Goal: Information Seeking & Learning: Learn about a topic

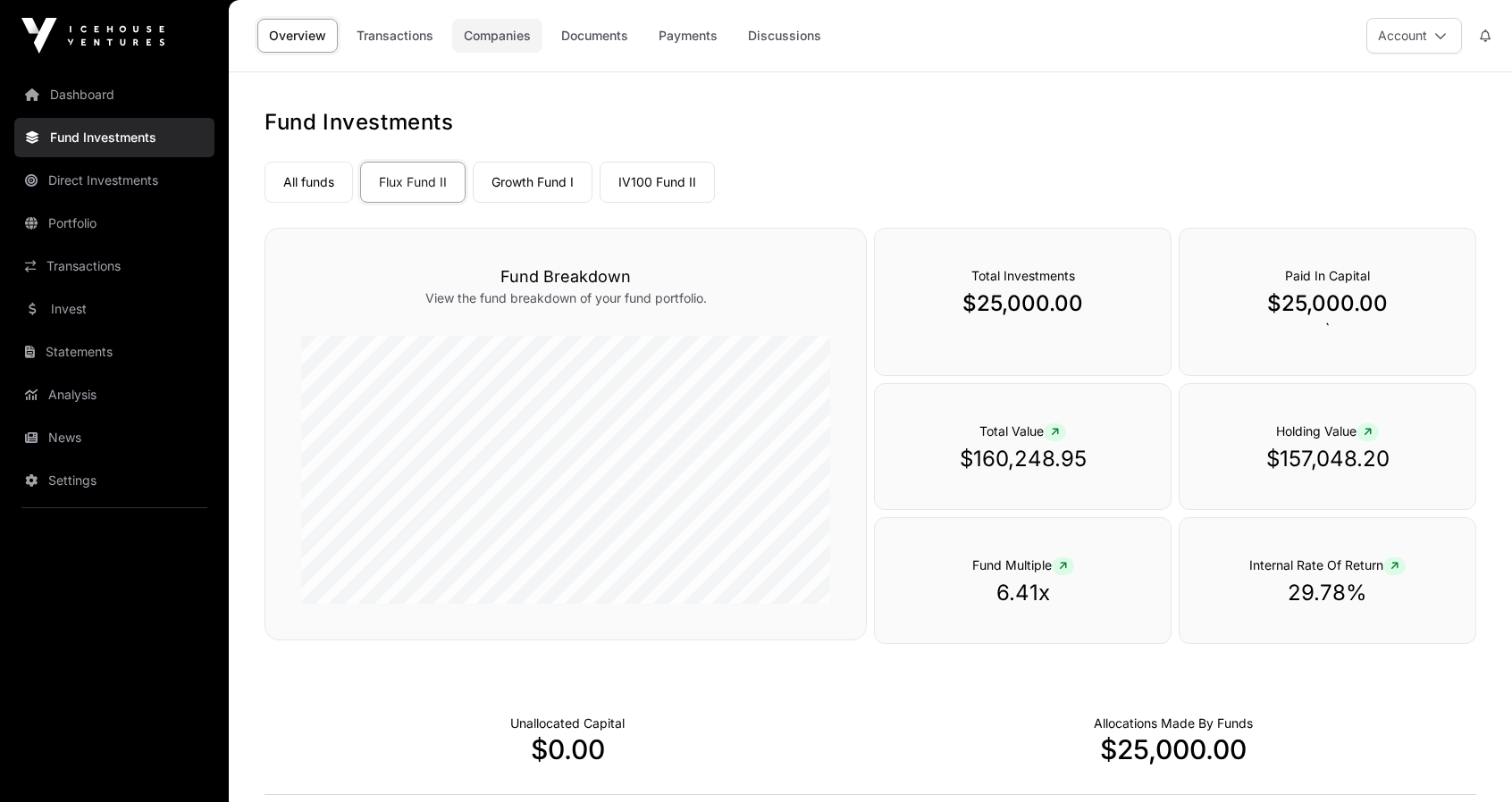
click at [495, 37] on link "Companies" at bounding box center [497, 35] width 90 height 34
click at [500, 29] on link "Companies" at bounding box center [497, 35] width 90 height 34
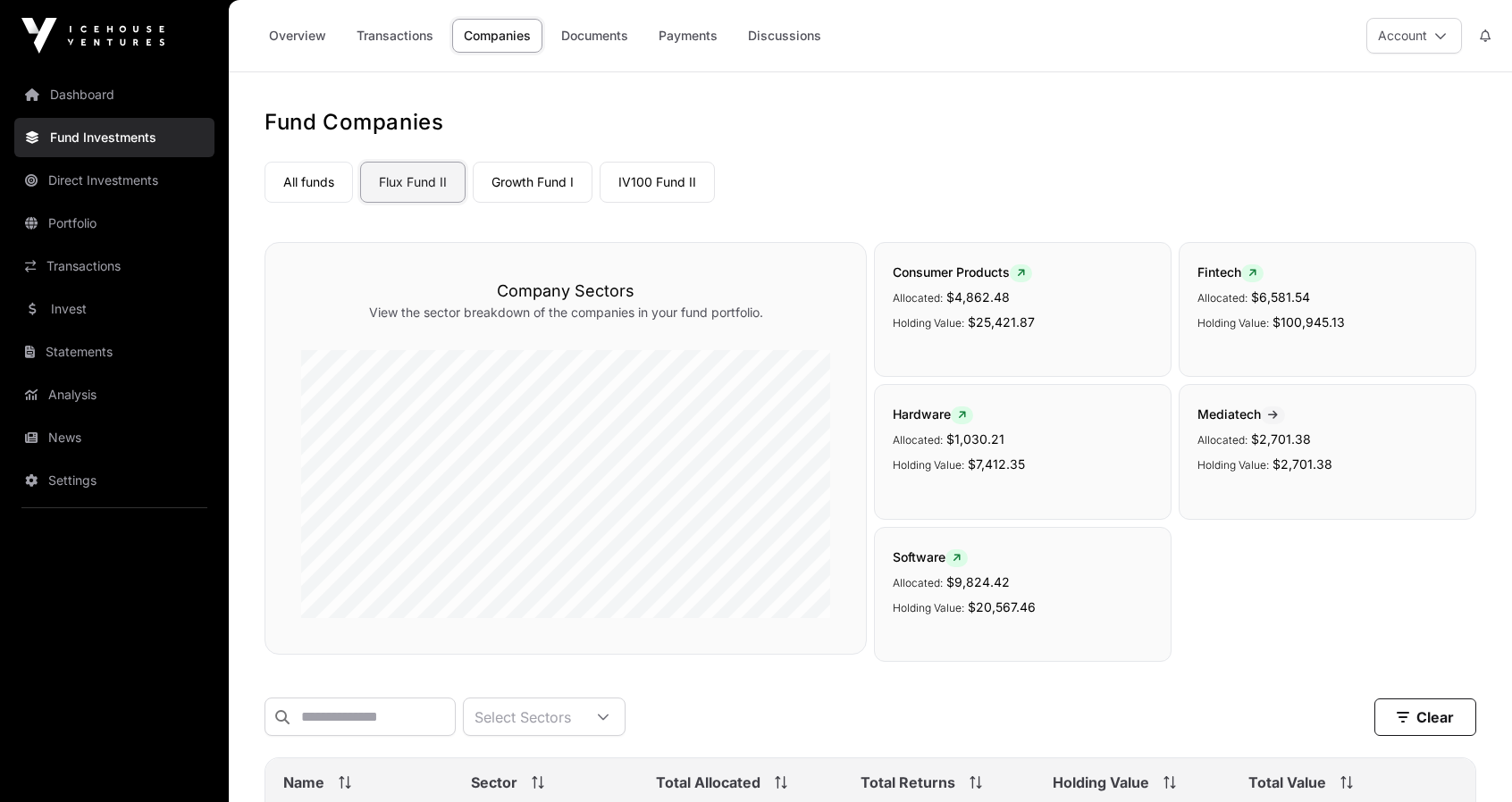
click at [437, 184] on link "Flux Fund II" at bounding box center [412, 182] width 106 height 41
click at [488, 29] on link "Companies" at bounding box center [497, 35] width 90 height 34
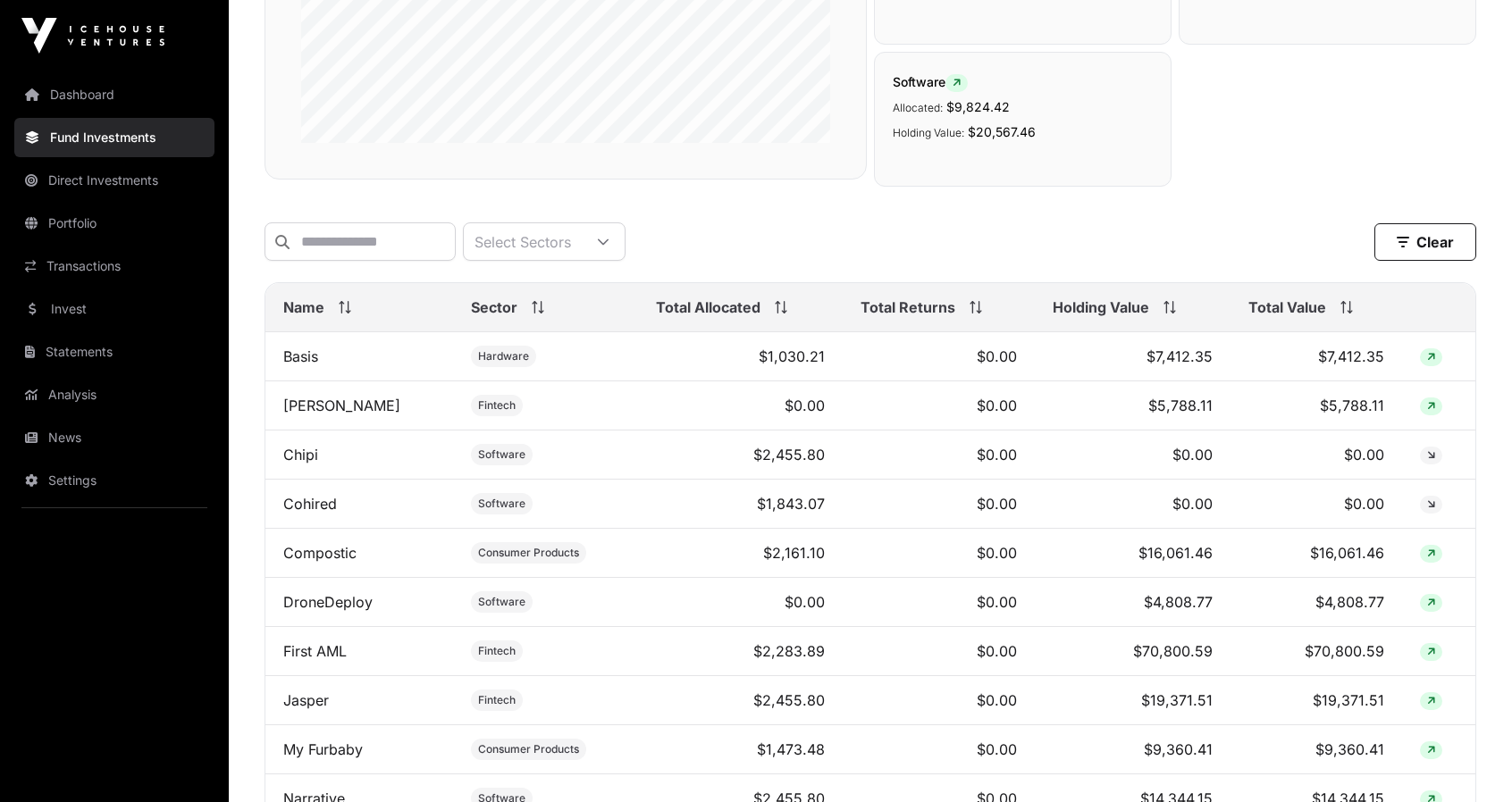
scroll to position [626, 0]
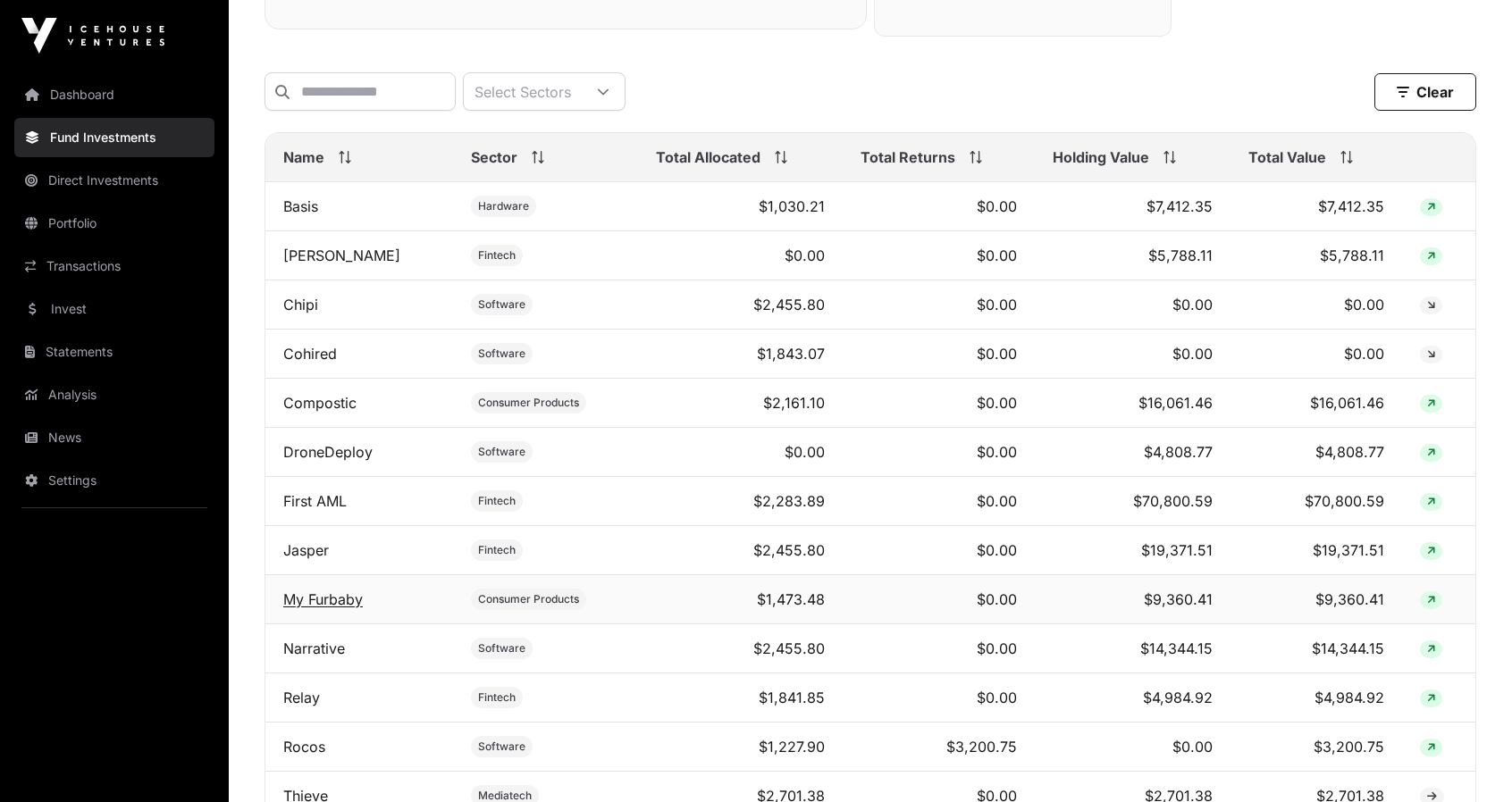
click at [311, 603] on link "My Furbaby" at bounding box center [323, 599] width 80 height 17
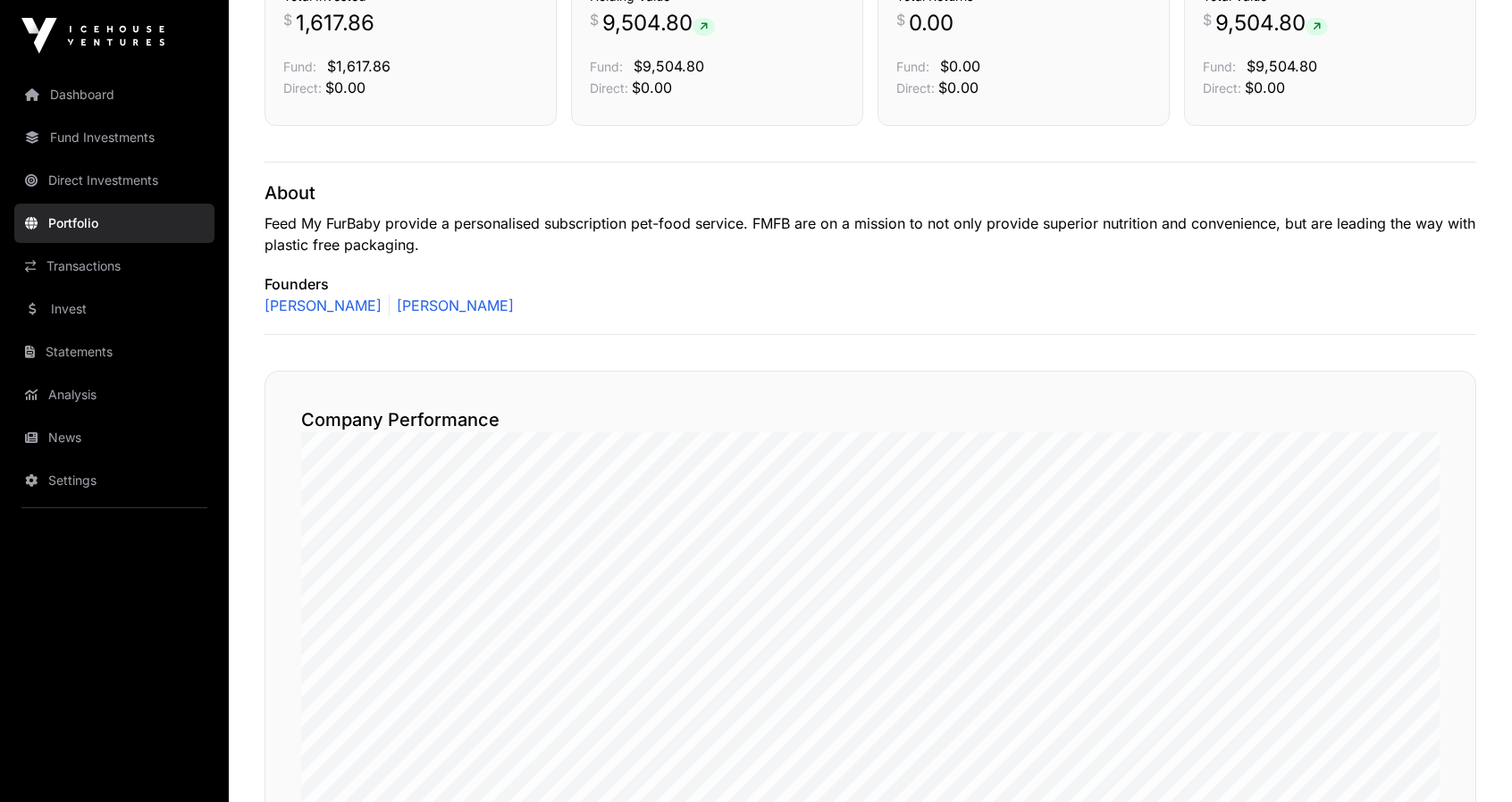
scroll to position [100, 0]
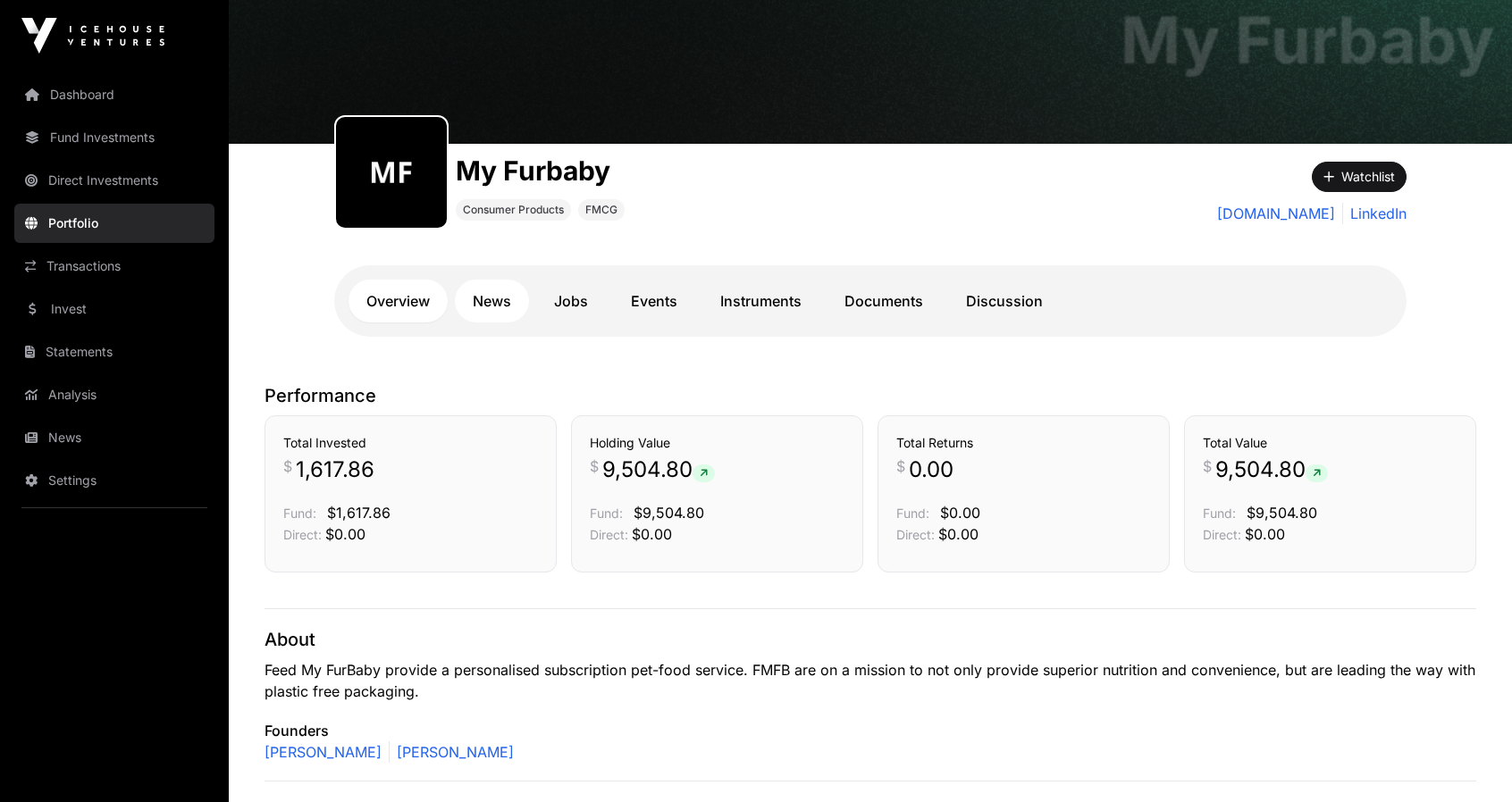
click at [496, 299] on link "News" at bounding box center [492, 301] width 74 height 43
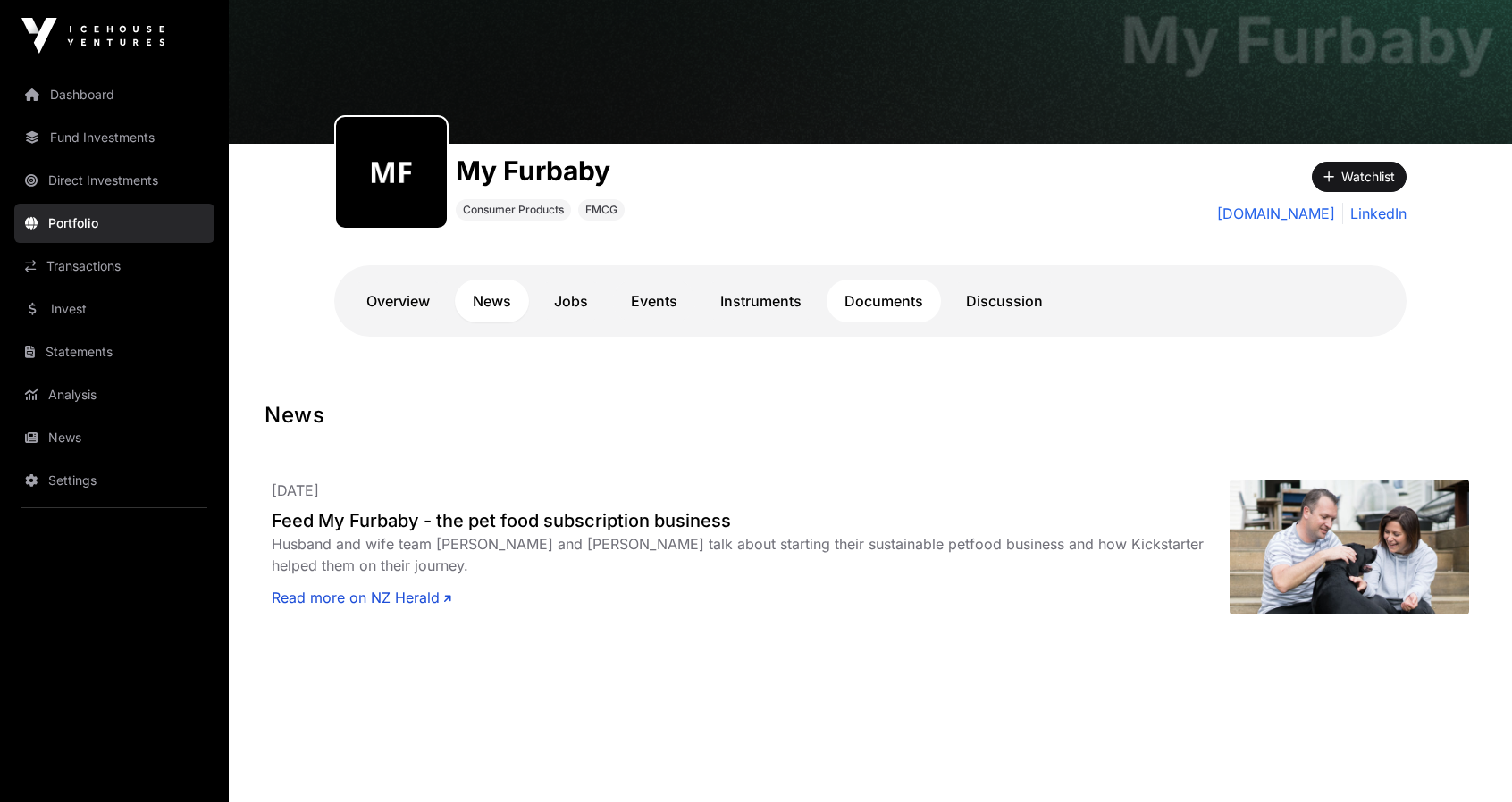
click at [880, 296] on link "Documents" at bounding box center [884, 301] width 114 height 43
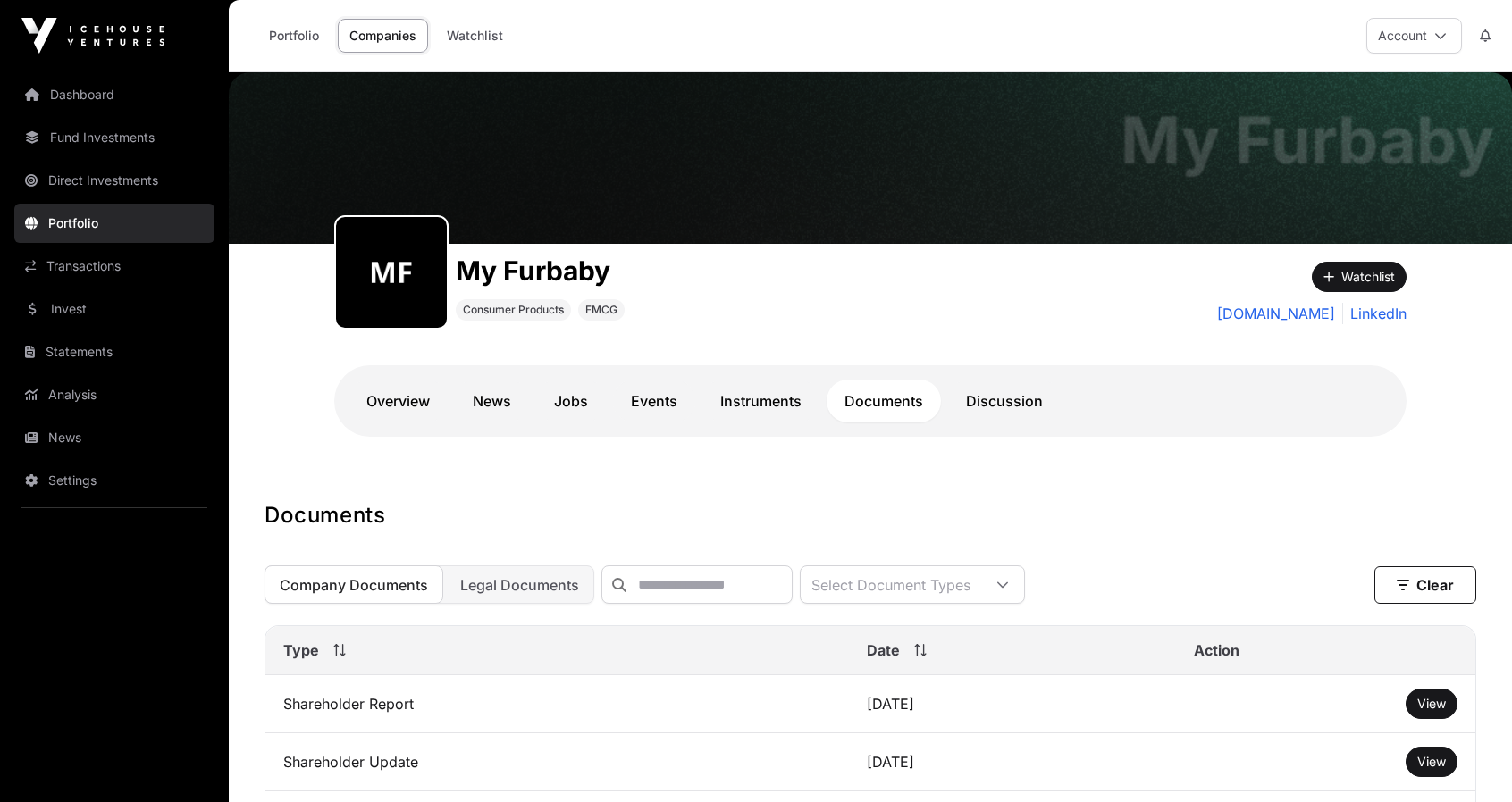
click at [380, 30] on link "Companies" at bounding box center [382, 35] width 90 height 34
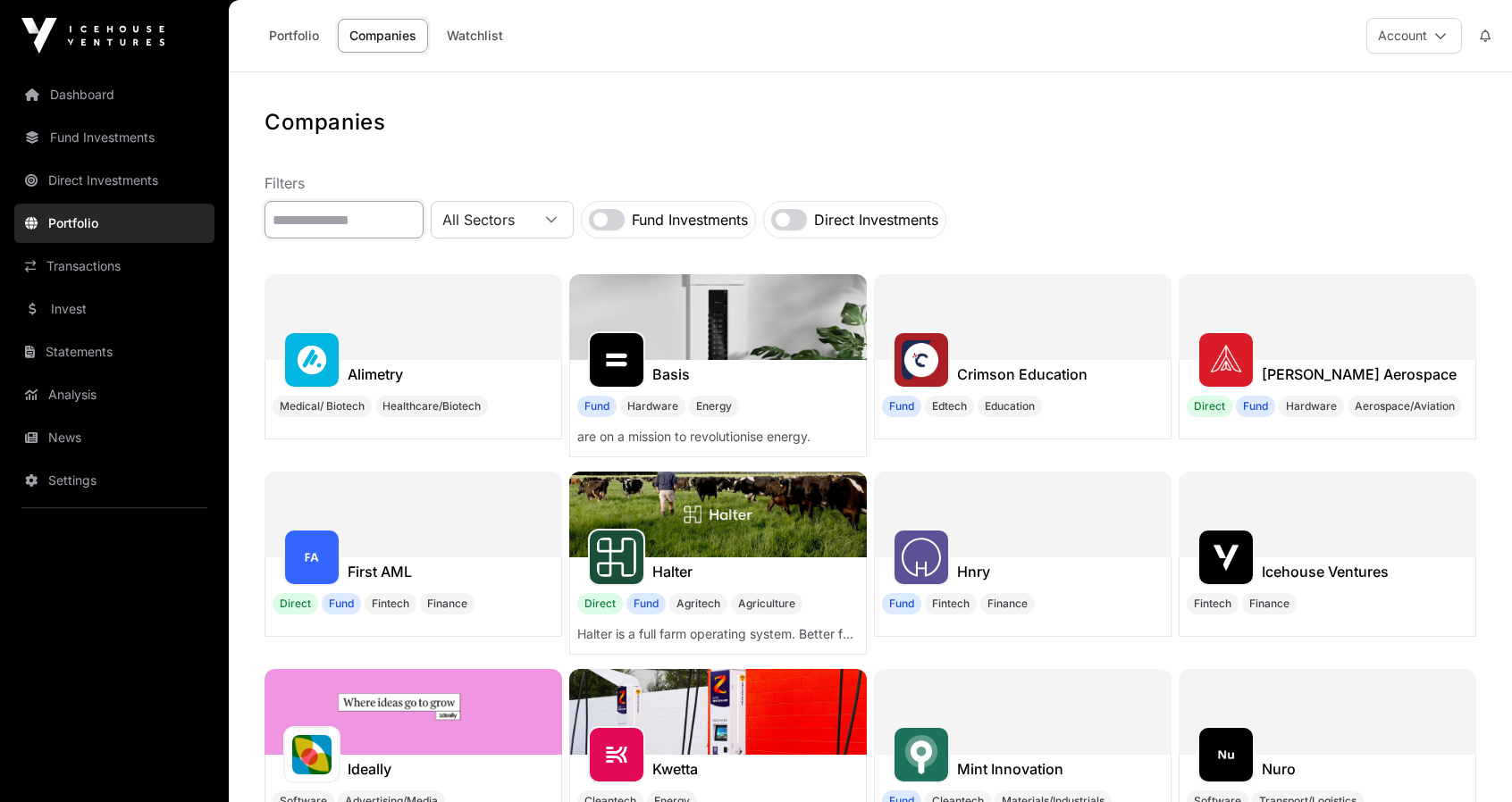
click at [308, 221] on input "text" at bounding box center [344, 219] width 159 height 38
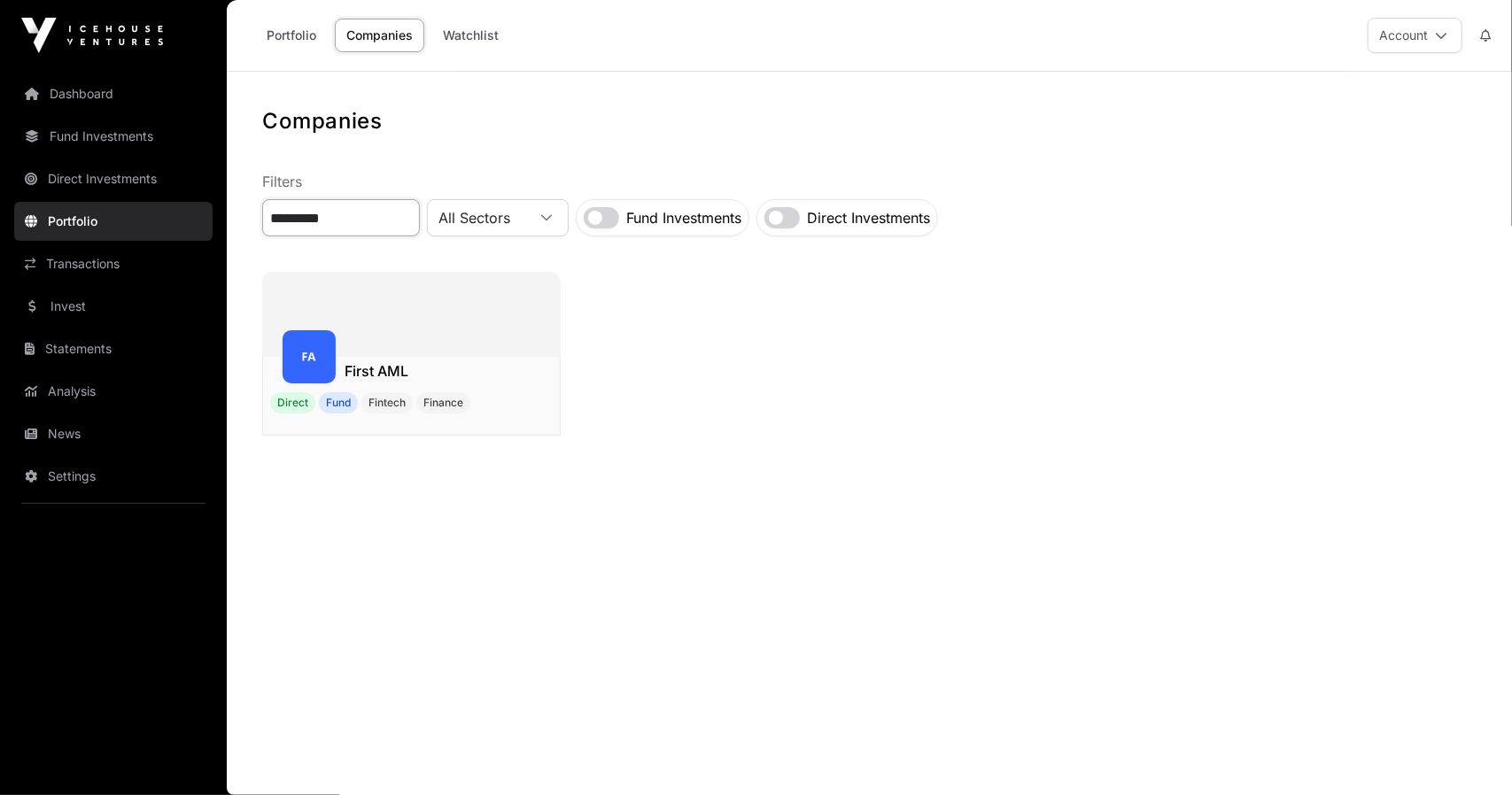
type input "*********"
click at [317, 363] on img at bounding box center [309, 357] width 39 height 39
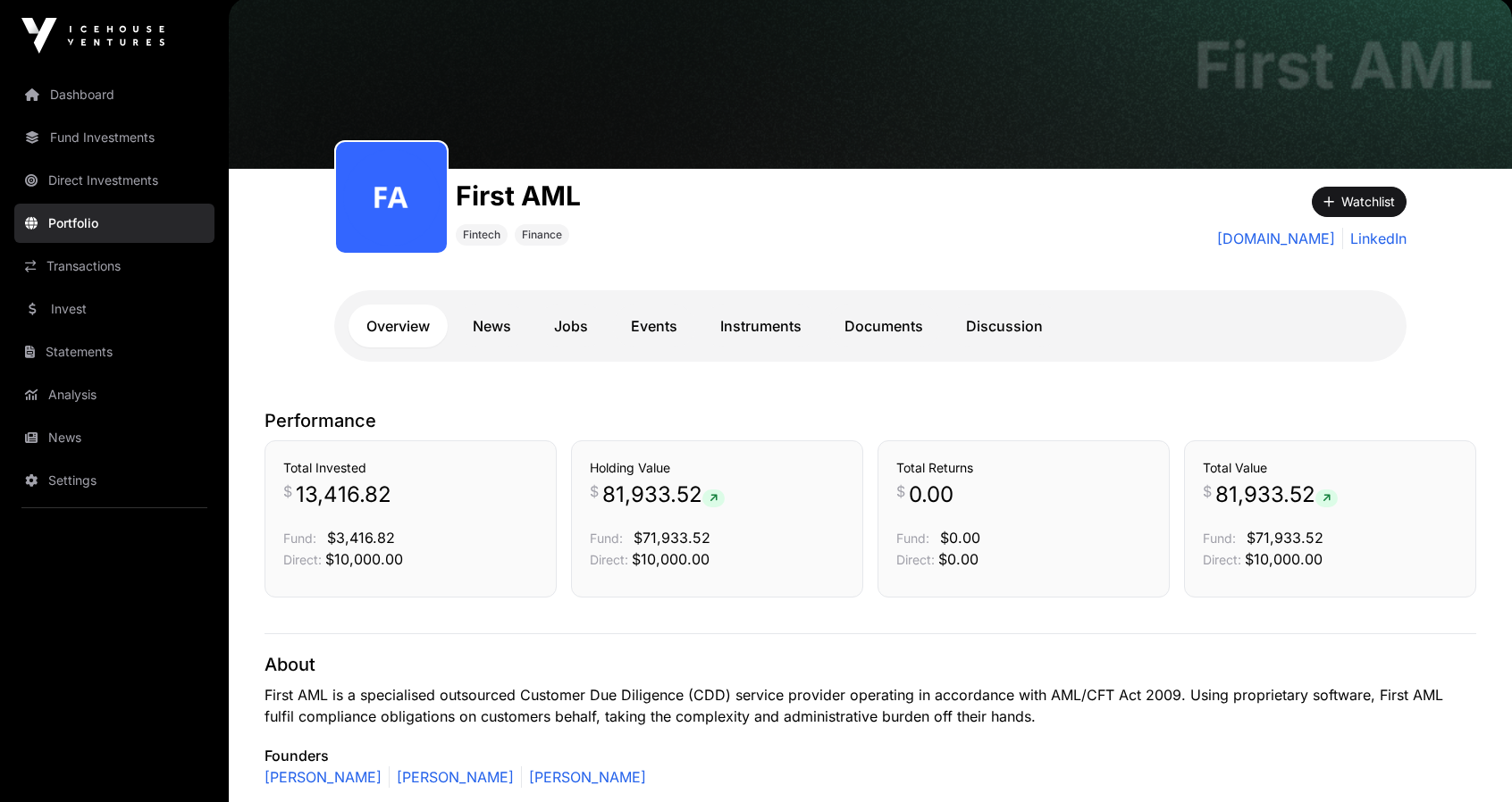
scroll to position [89, 0]
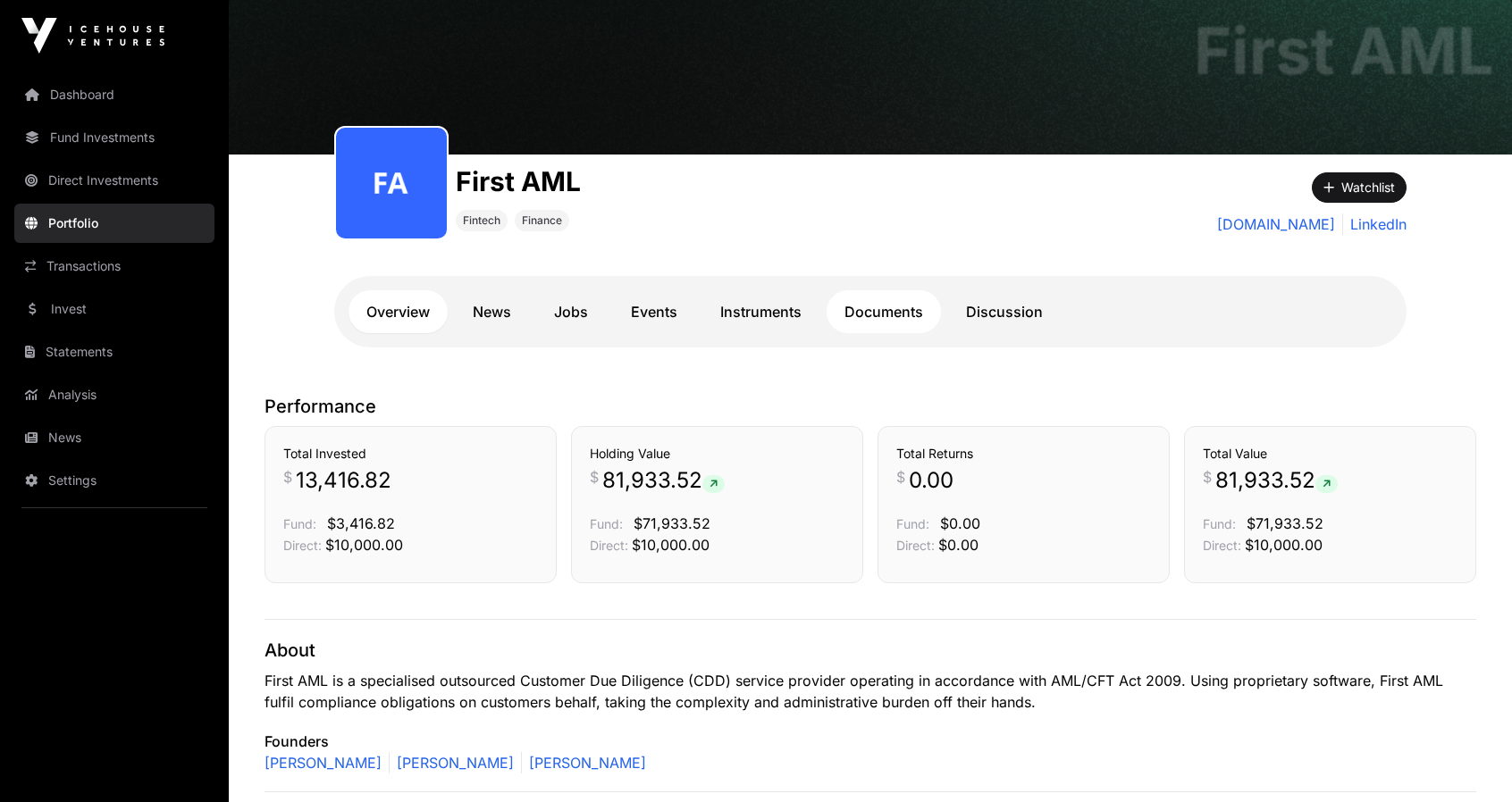
click at [884, 310] on link "Documents" at bounding box center [884, 311] width 114 height 43
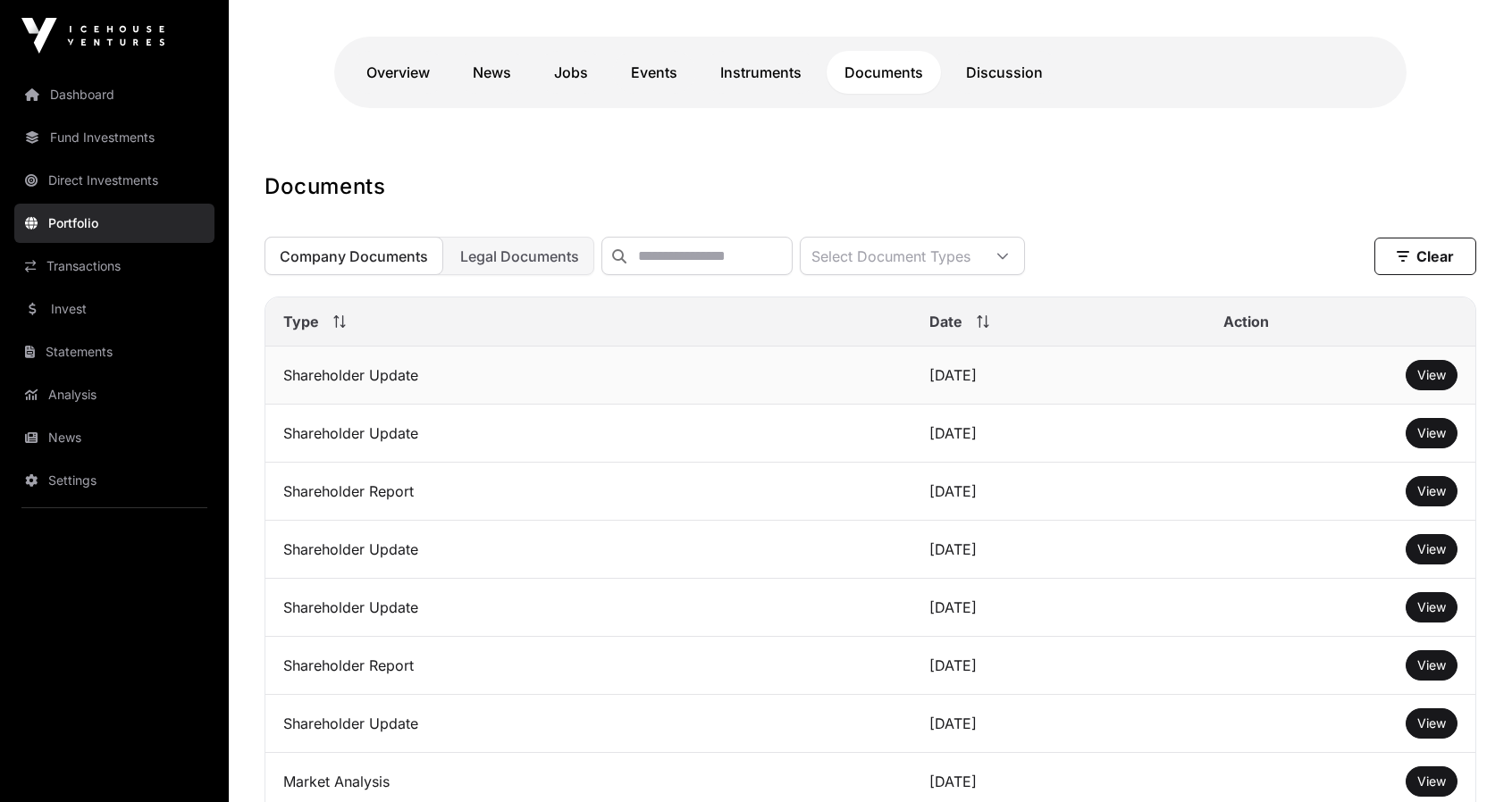
scroll to position [178, 0]
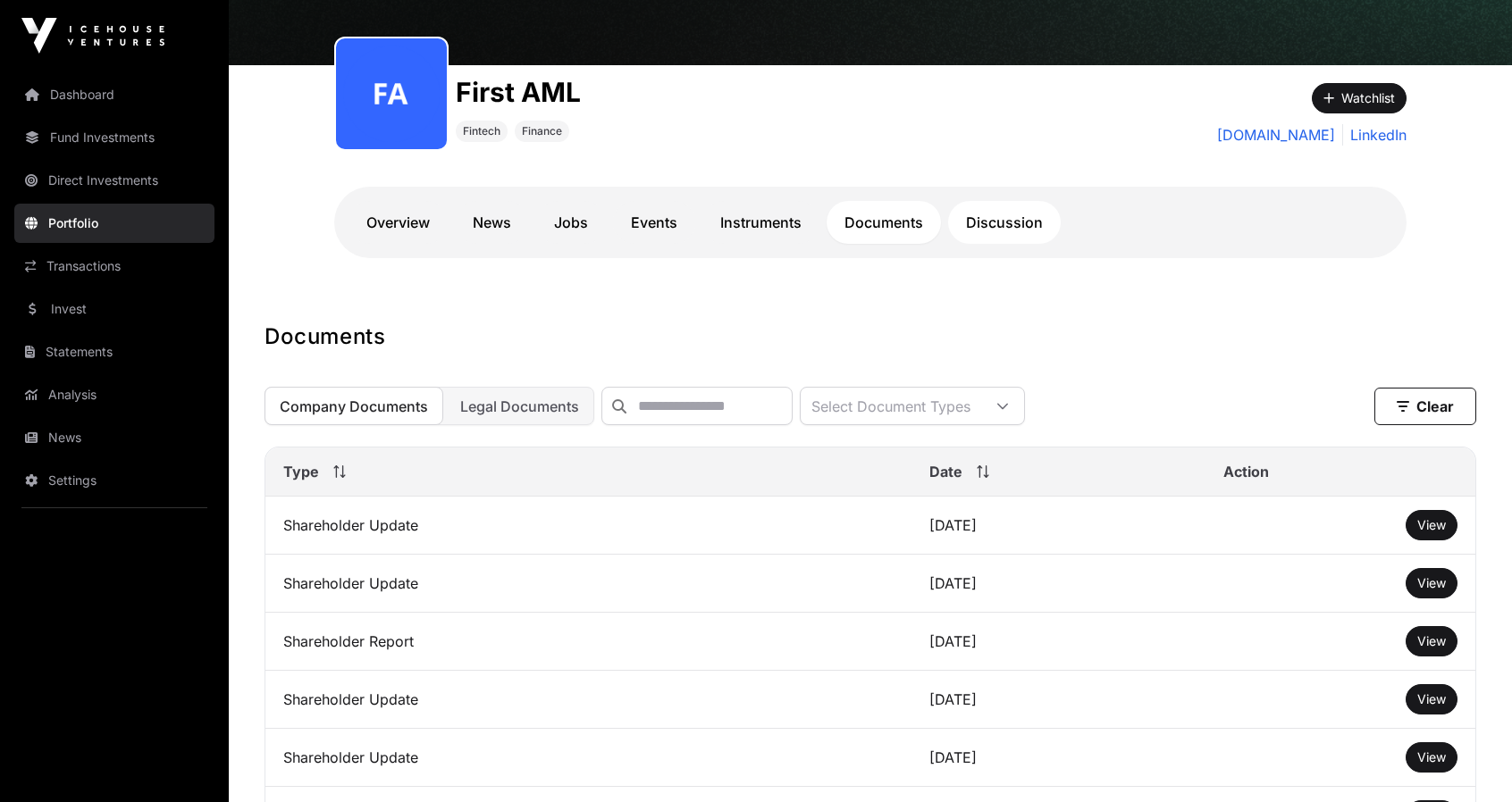
click at [996, 221] on link "Discussion" at bounding box center [1004, 222] width 113 height 43
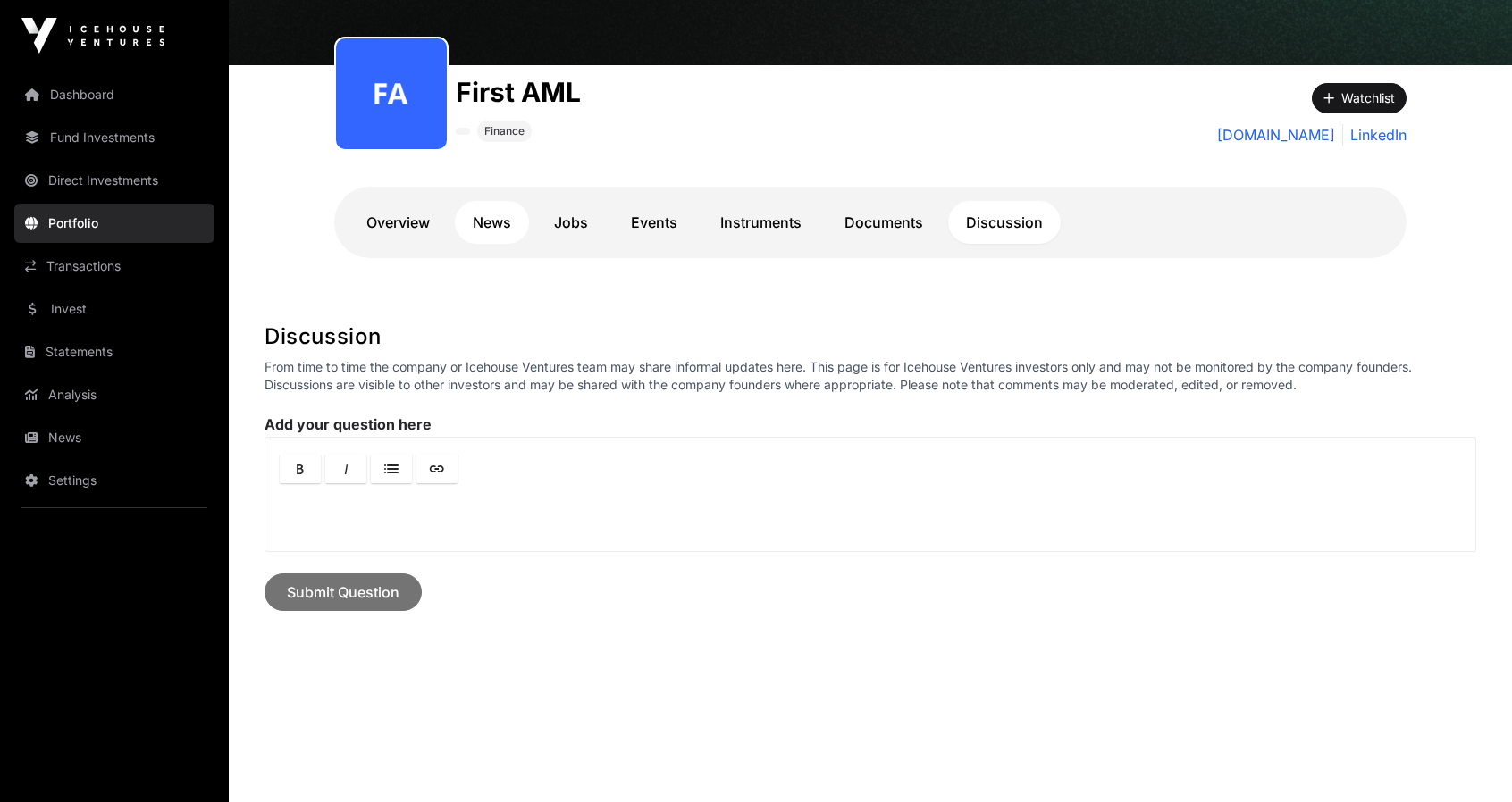
click at [492, 219] on link "News" at bounding box center [492, 222] width 74 height 43
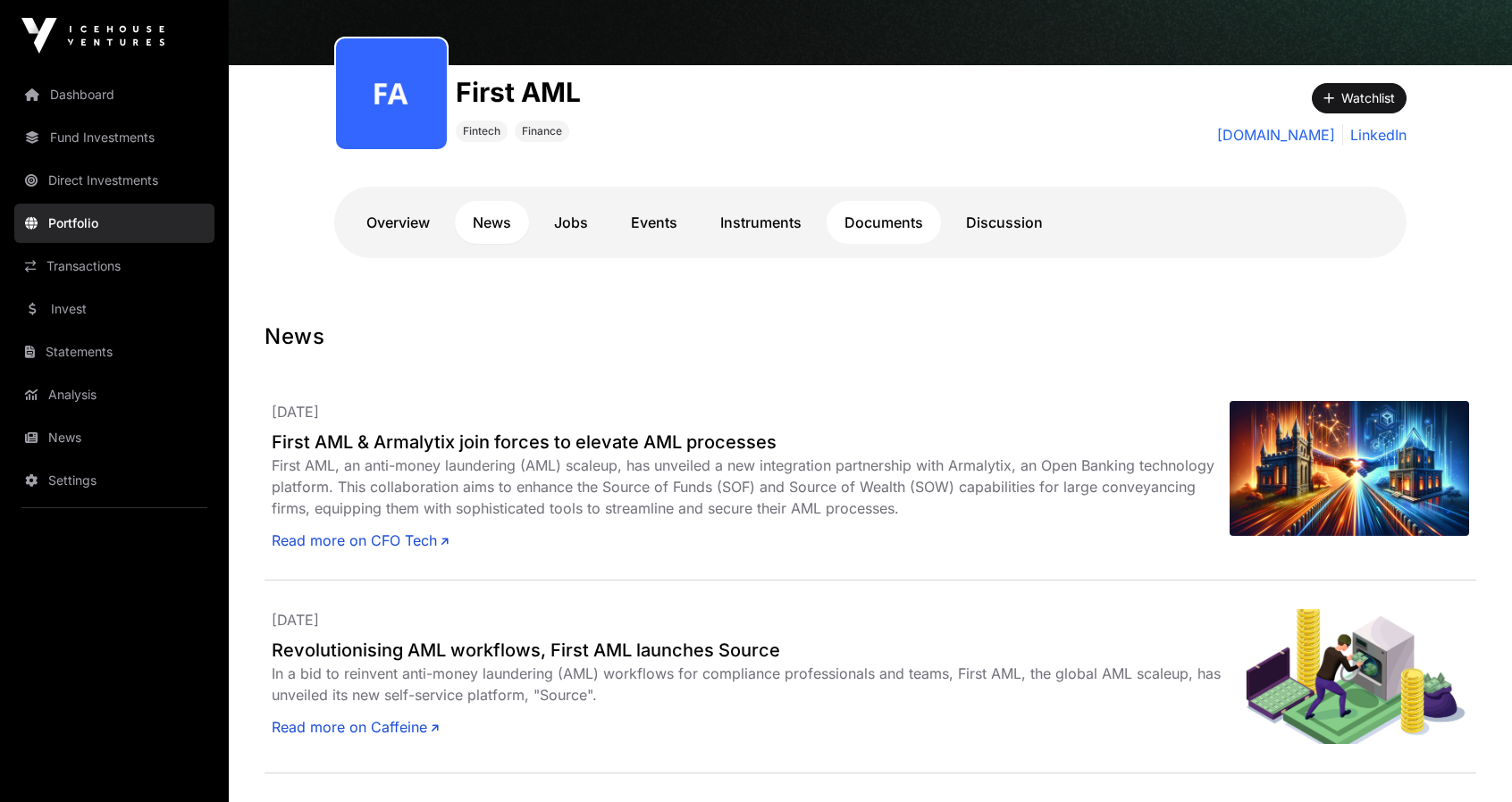
click at [904, 225] on link "Documents" at bounding box center [884, 222] width 114 height 43
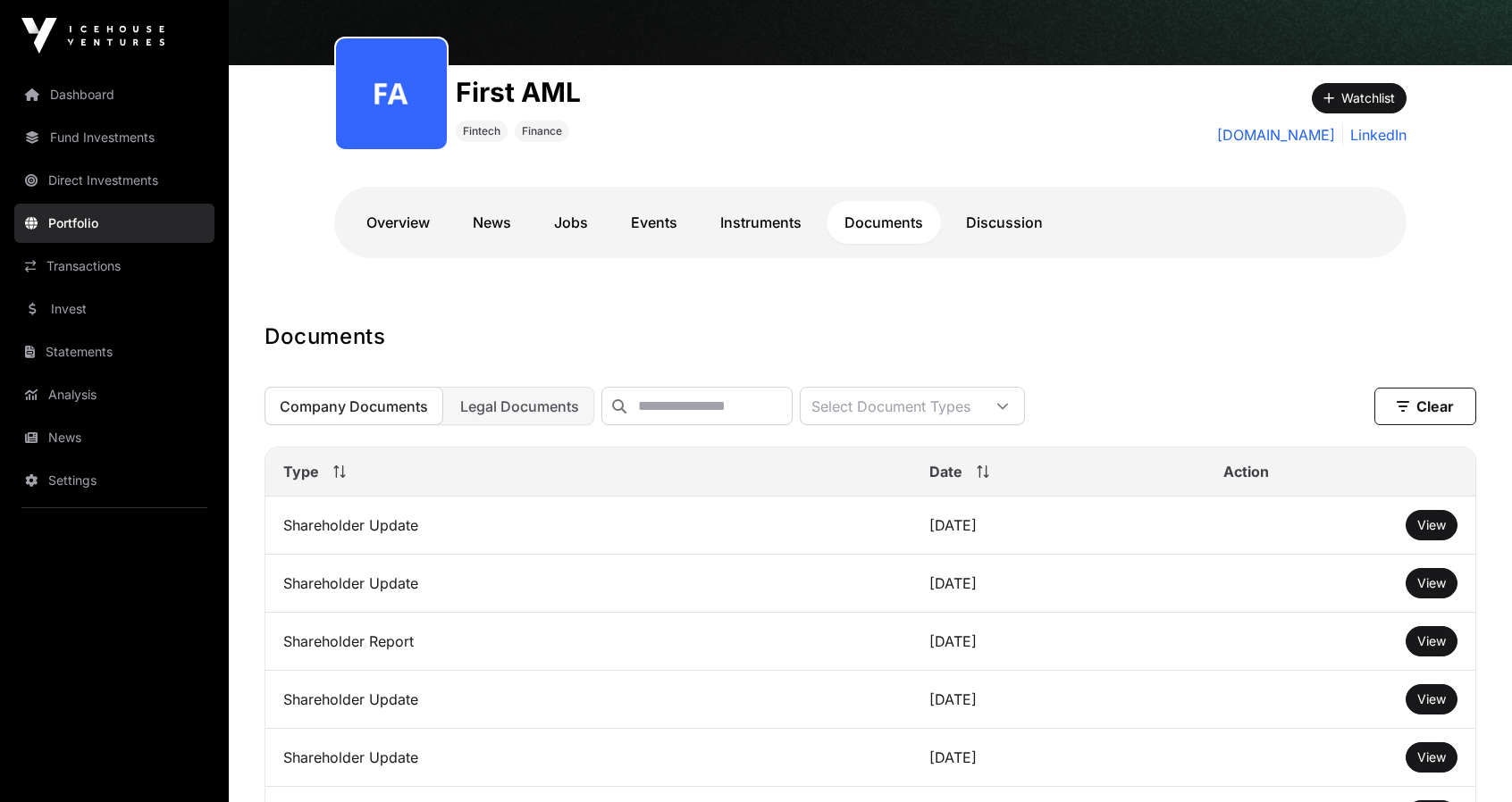
click at [321, 404] on span "Company Documents" at bounding box center [353, 406] width 148 height 17
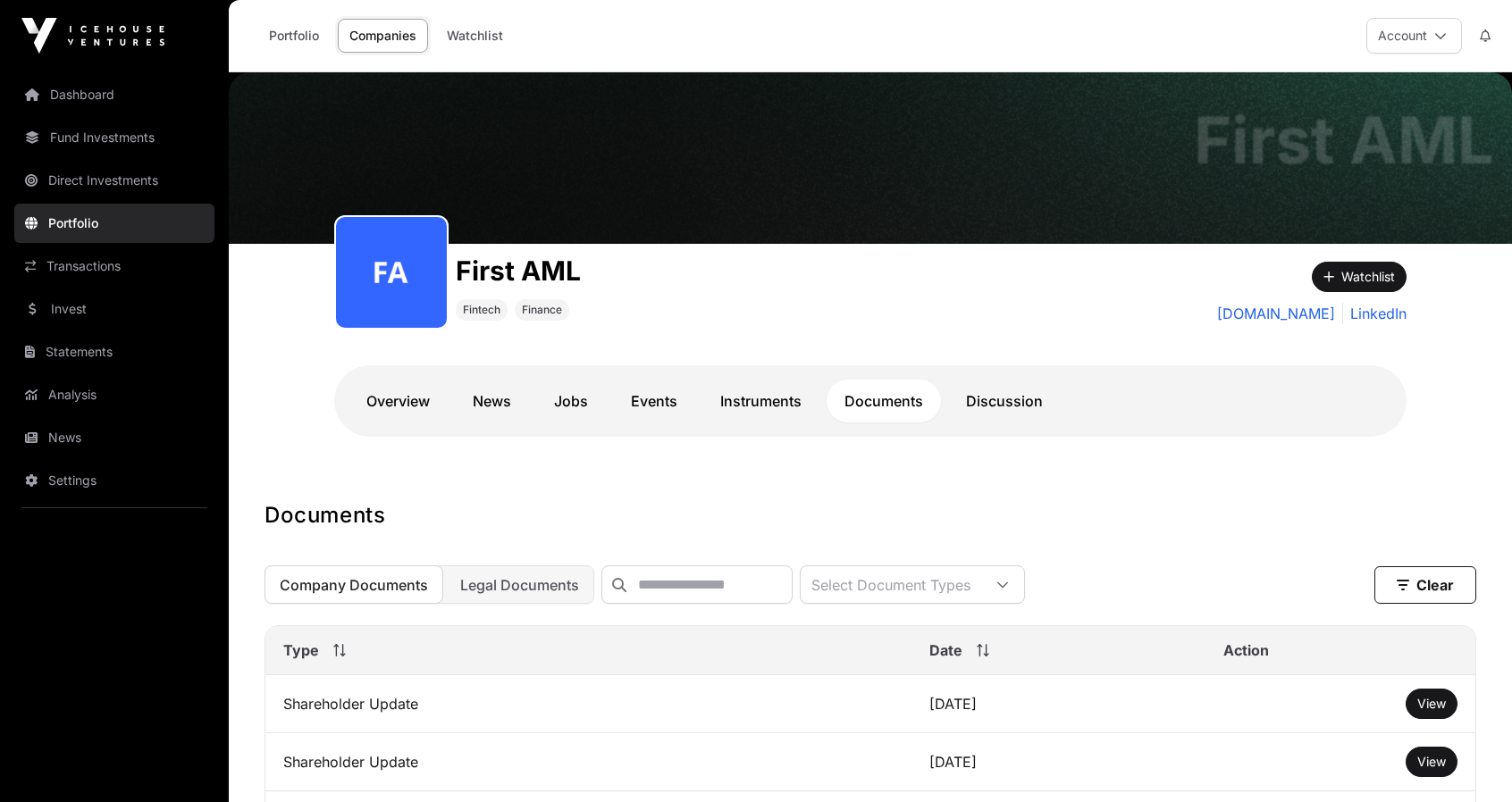
scroll to position [178, 0]
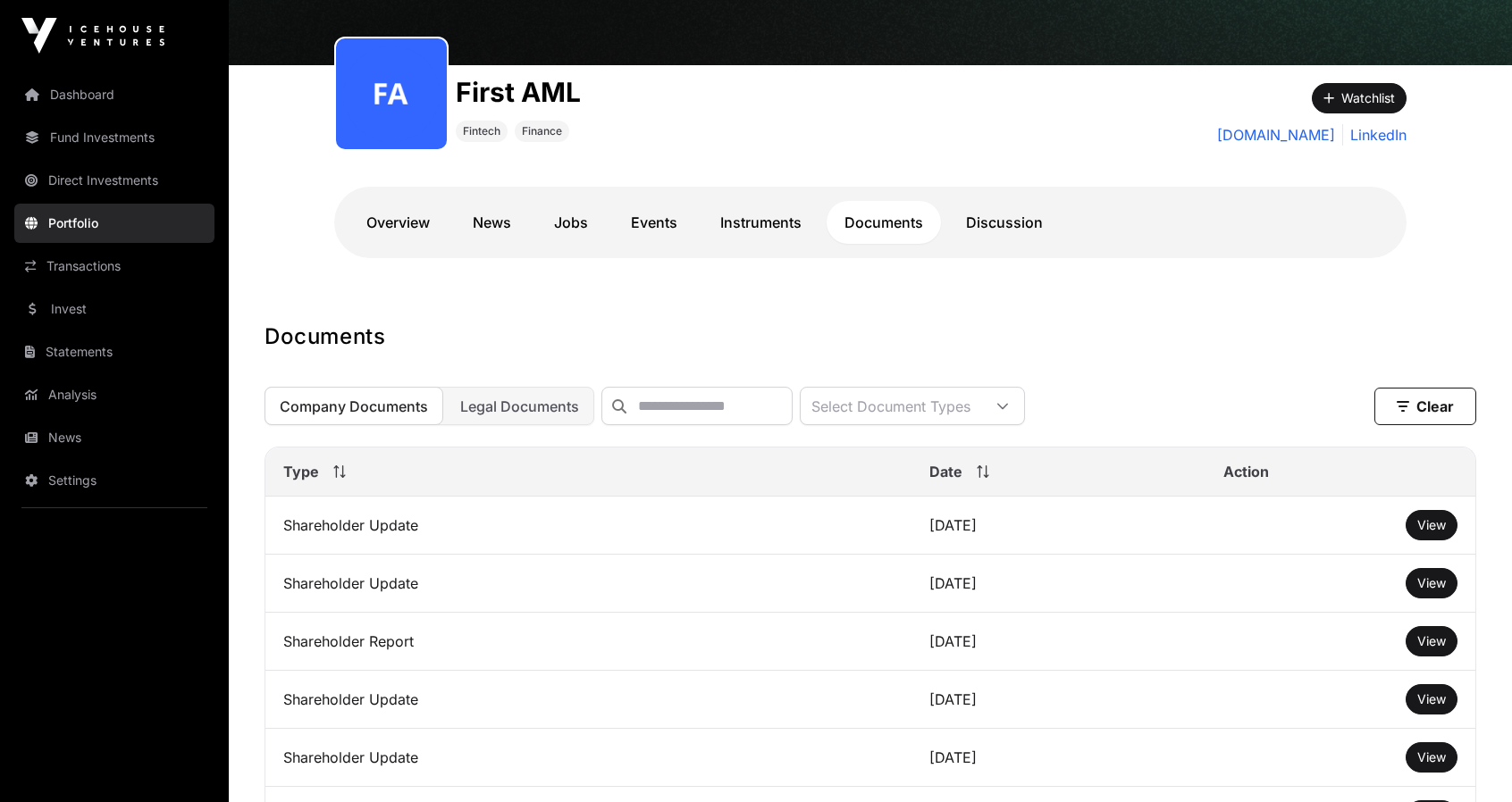
scroll to position [89, 0]
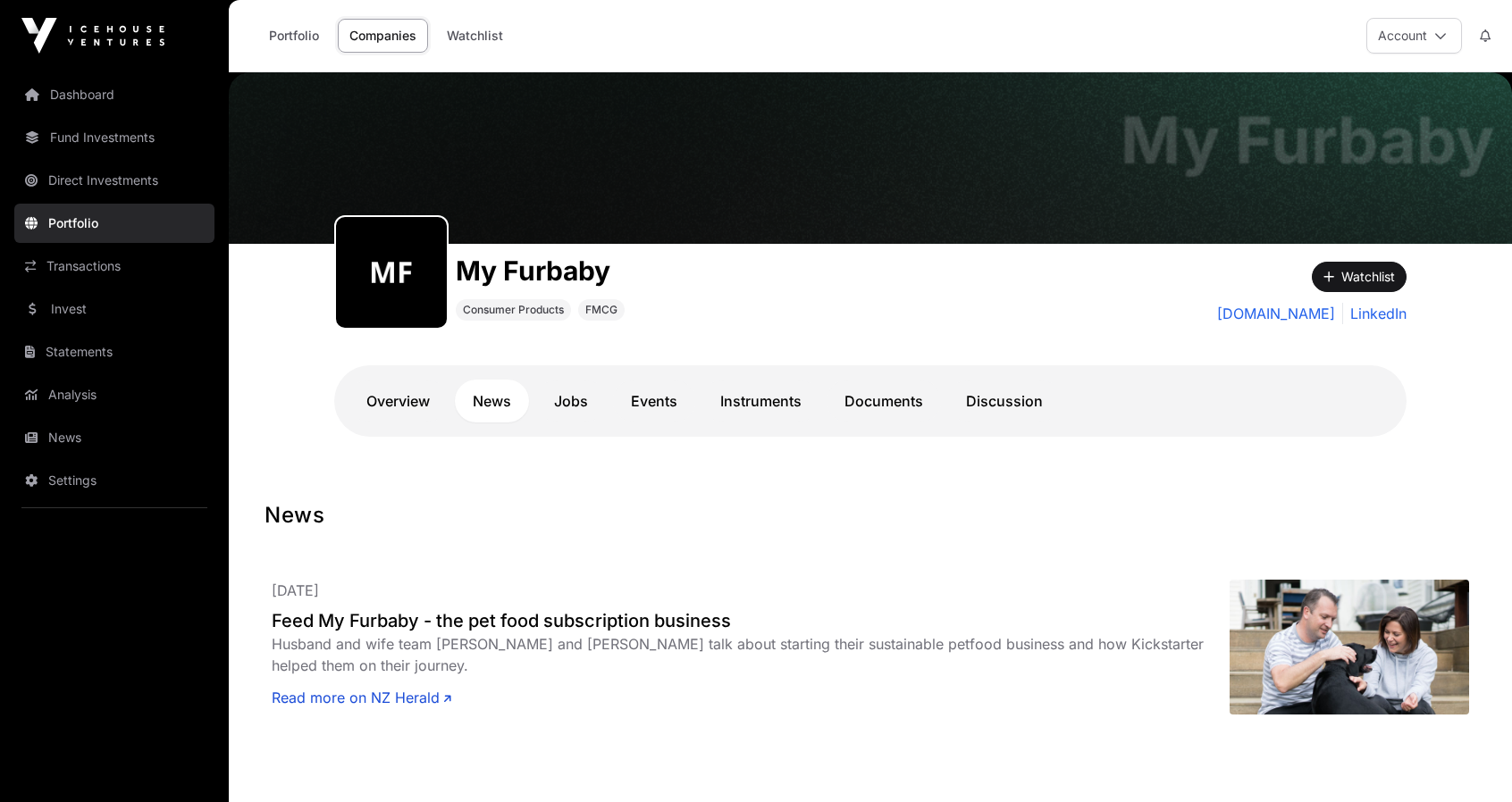
scroll to position [100, 0]
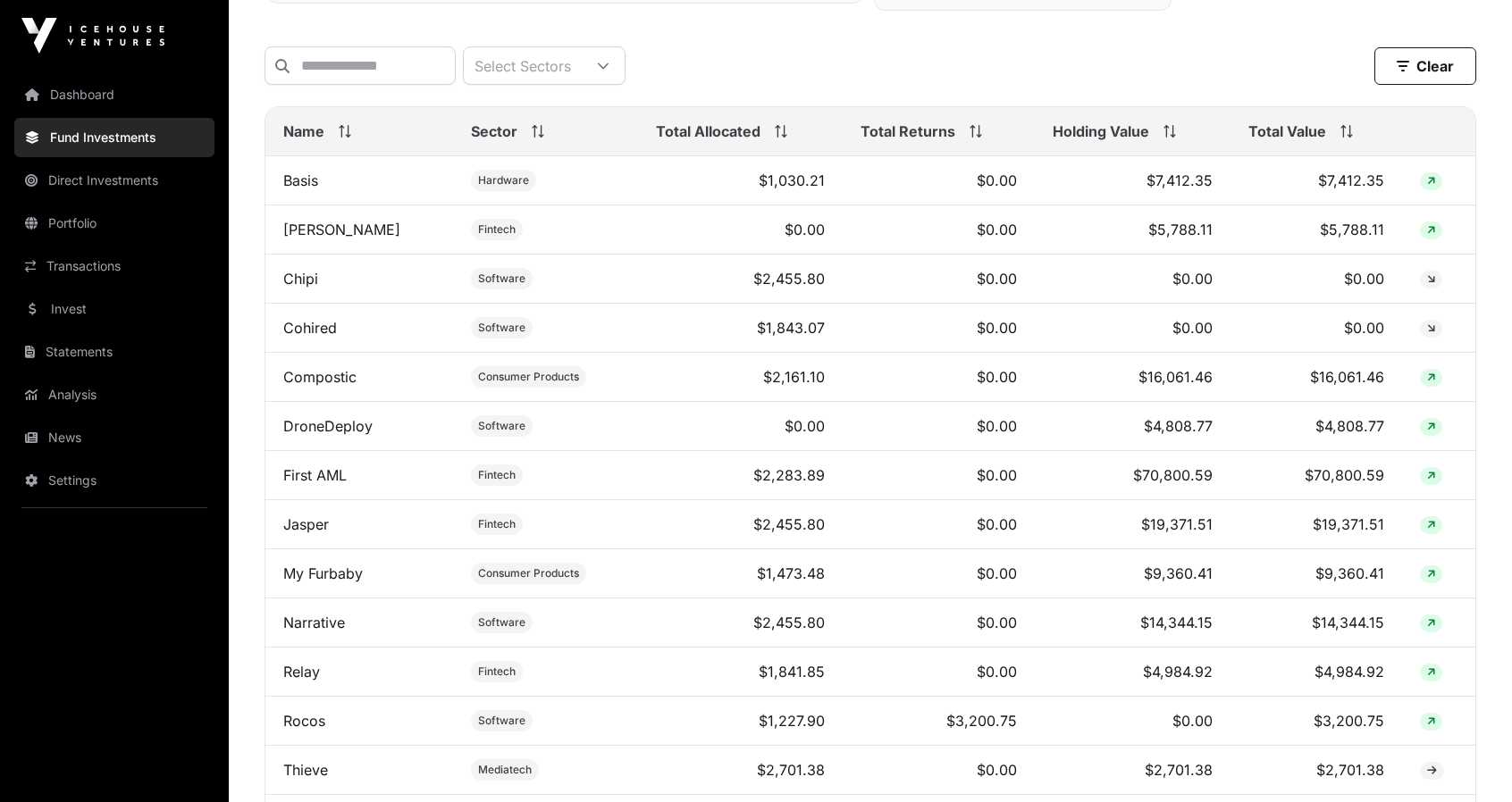
scroll to position [715, 0]
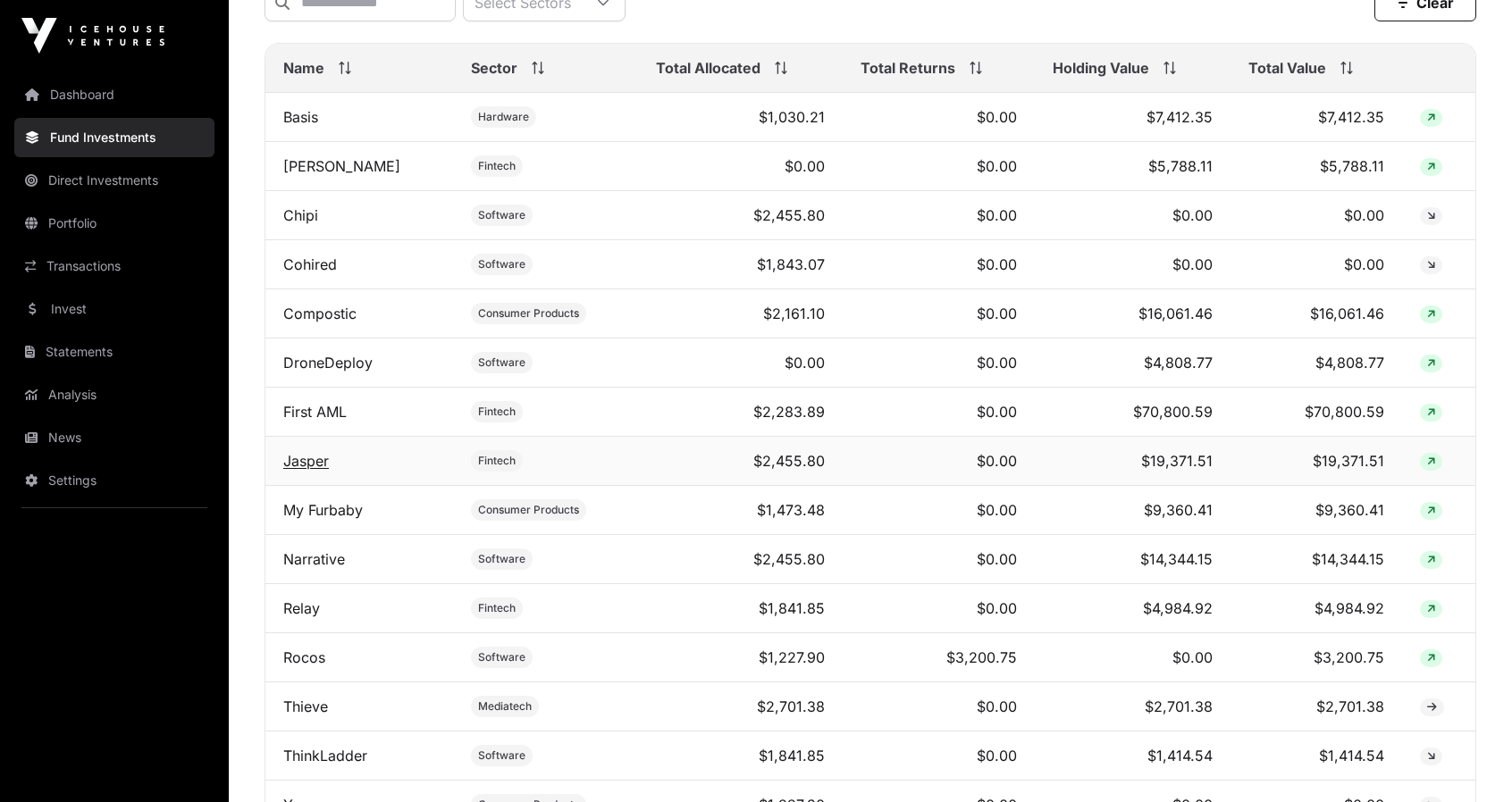
click at [301, 470] on link "Jasper" at bounding box center [306, 461] width 46 height 17
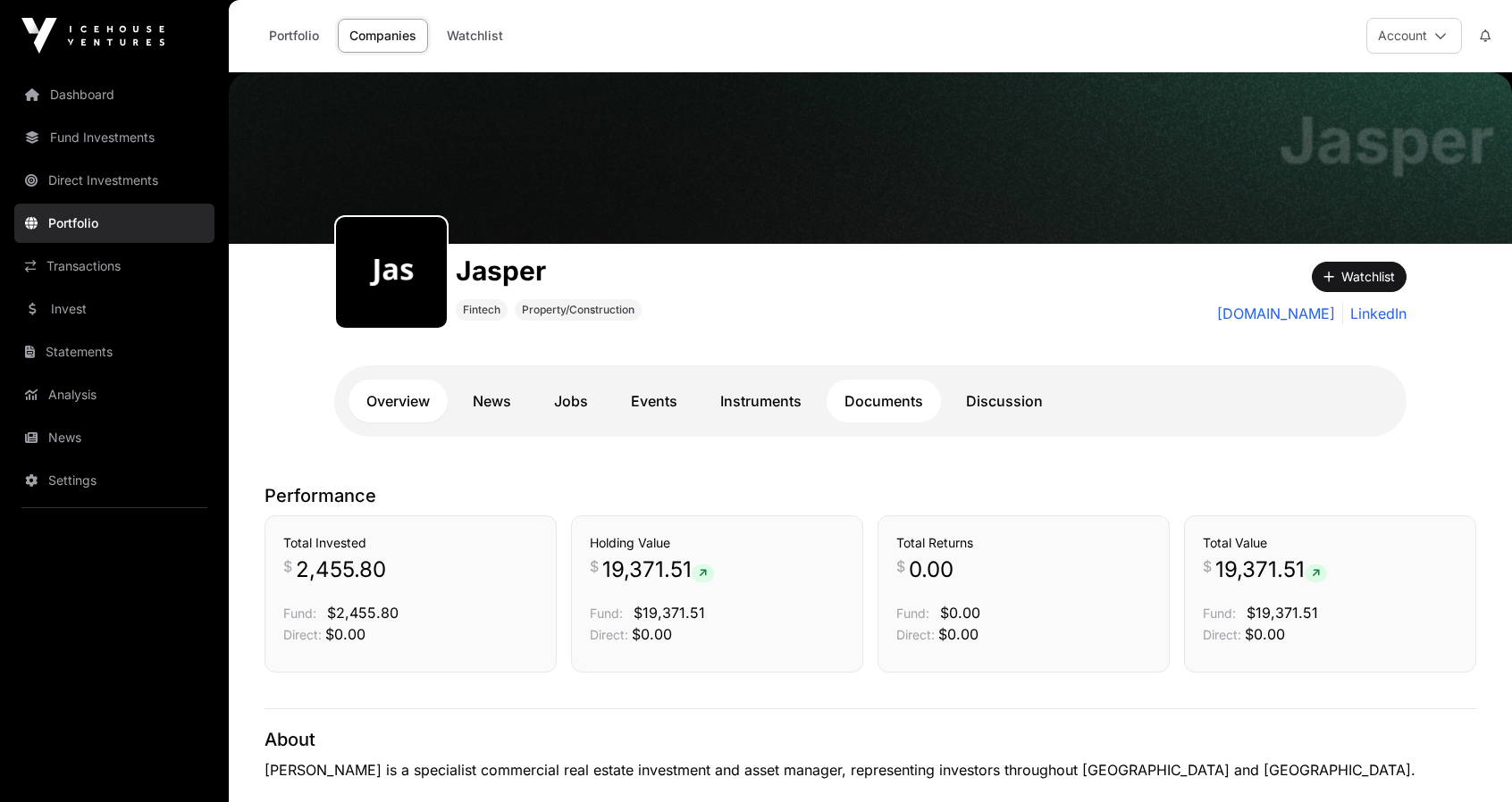
click at [882, 405] on link "Documents" at bounding box center [884, 401] width 114 height 43
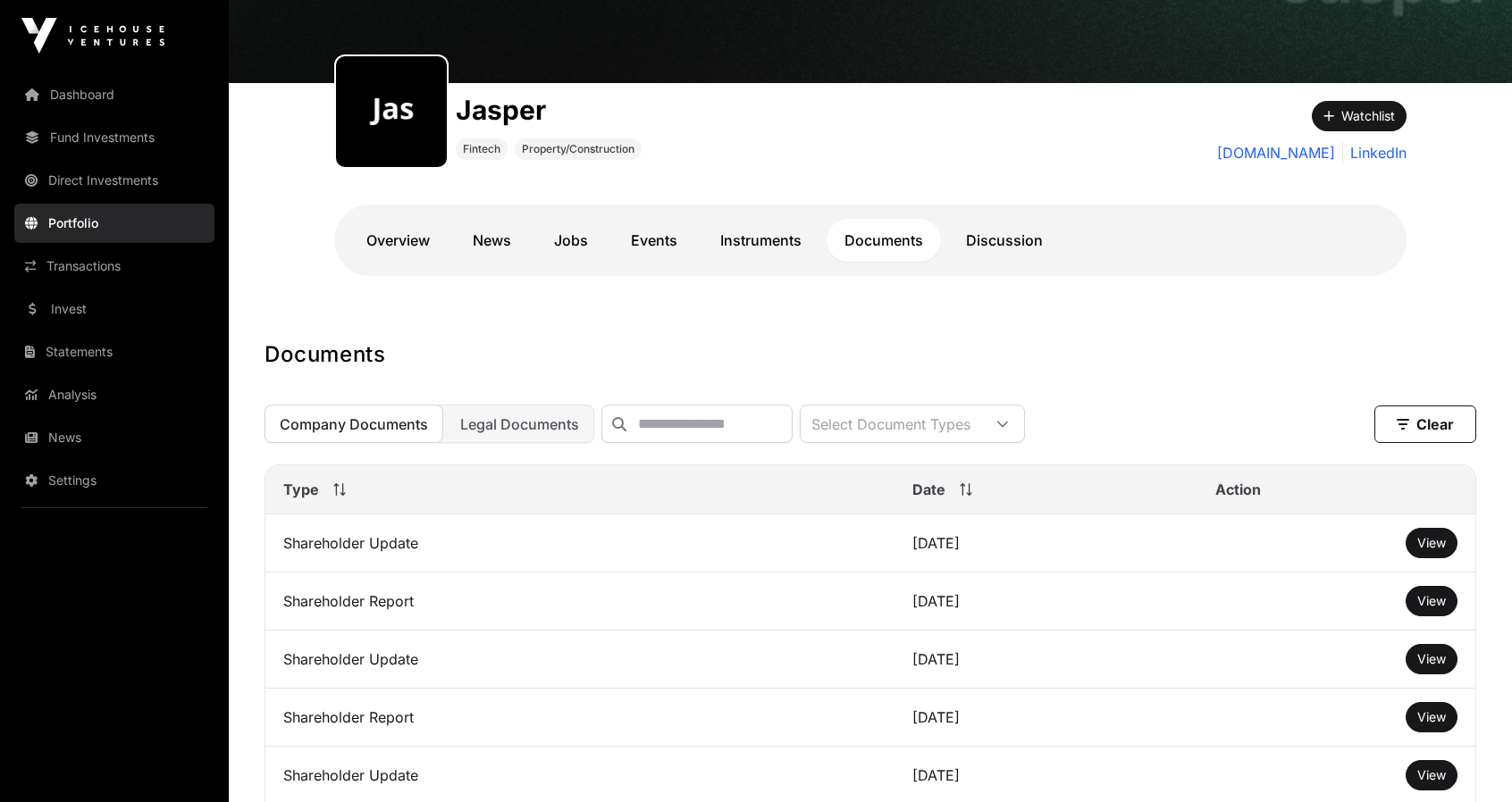
scroll to position [178, 0]
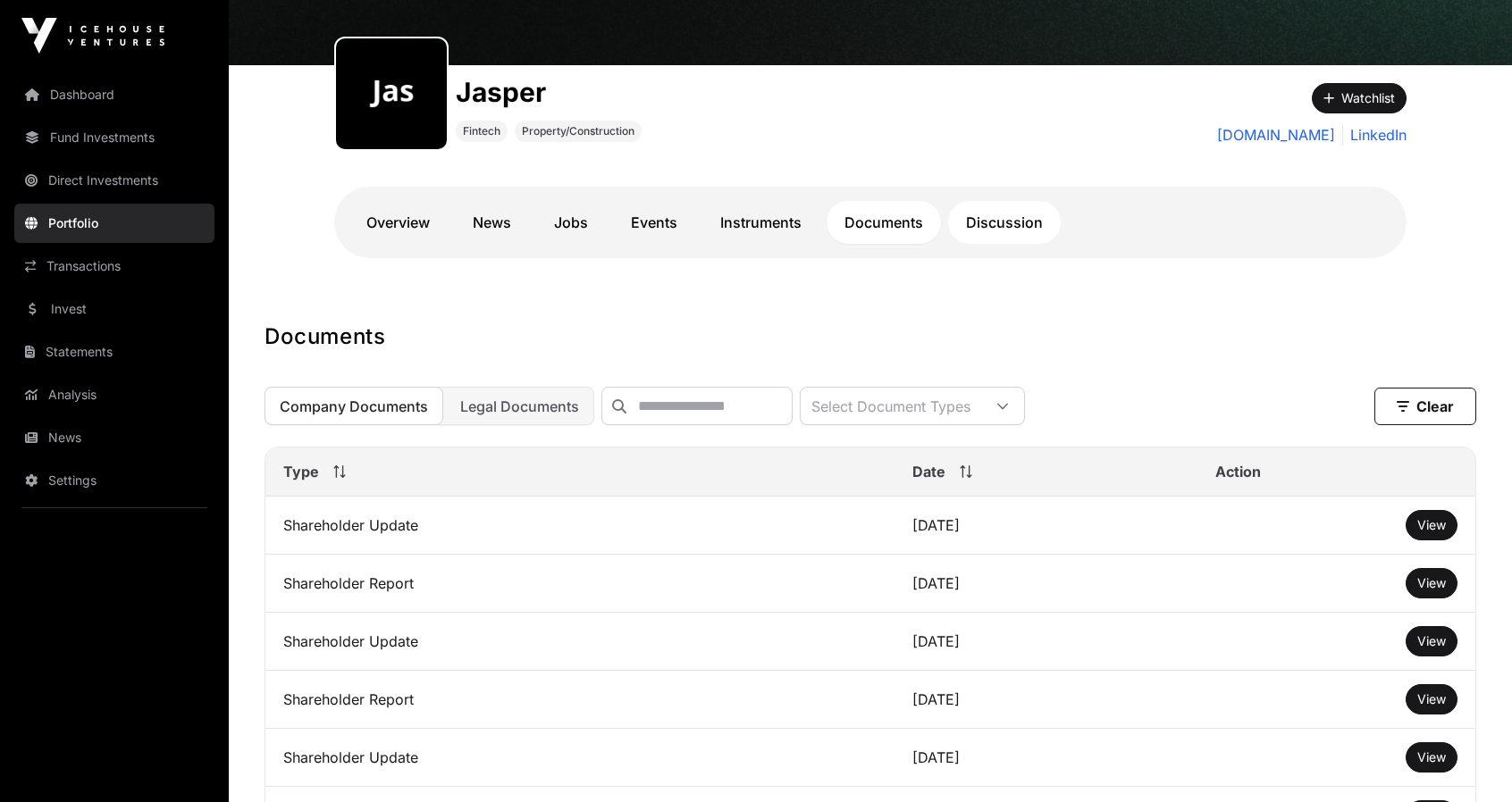
click at [996, 221] on link "Discussion" at bounding box center [1004, 222] width 113 height 43
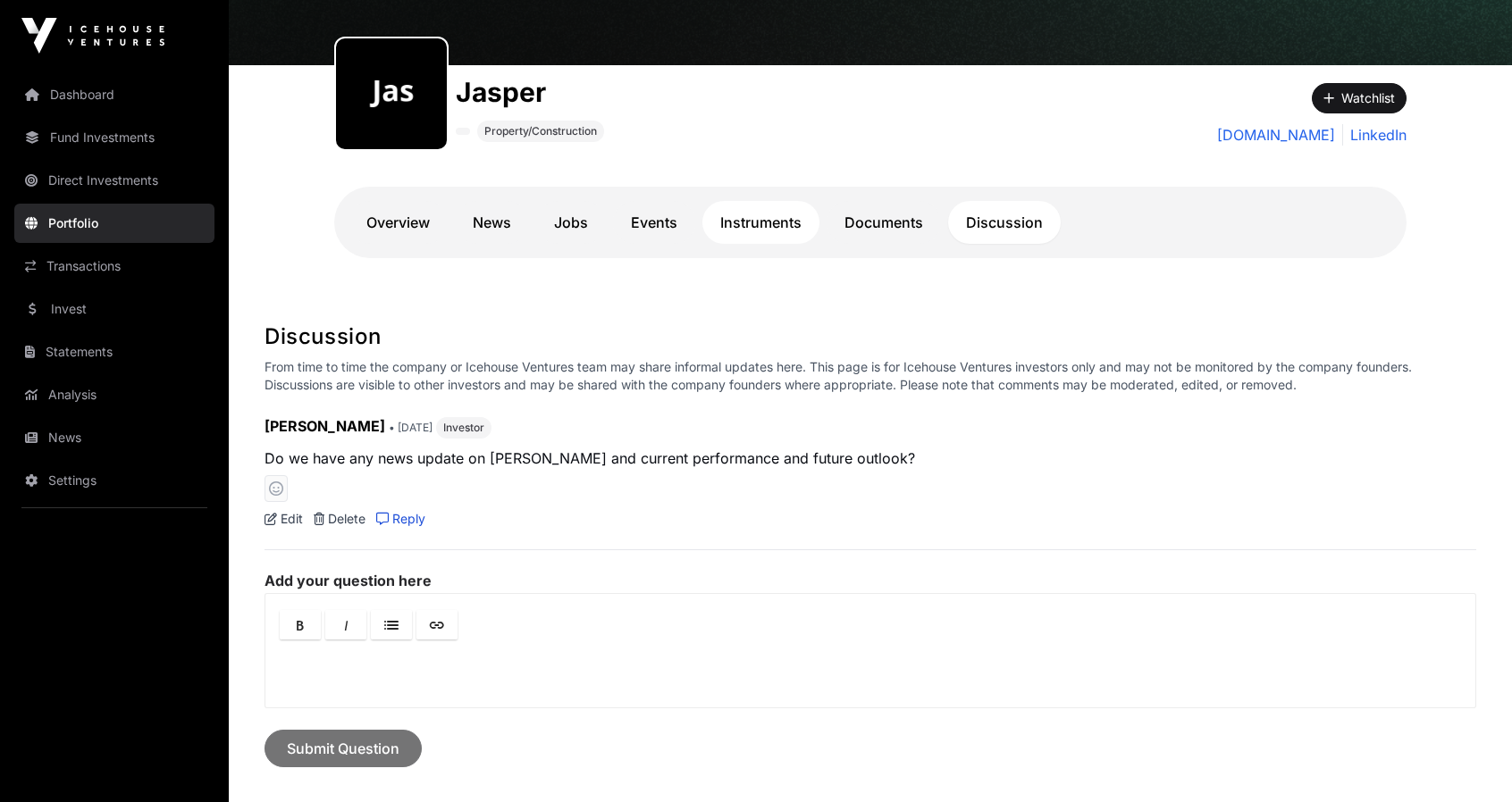
click at [756, 222] on link "Instruments" at bounding box center [760, 222] width 117 height 43
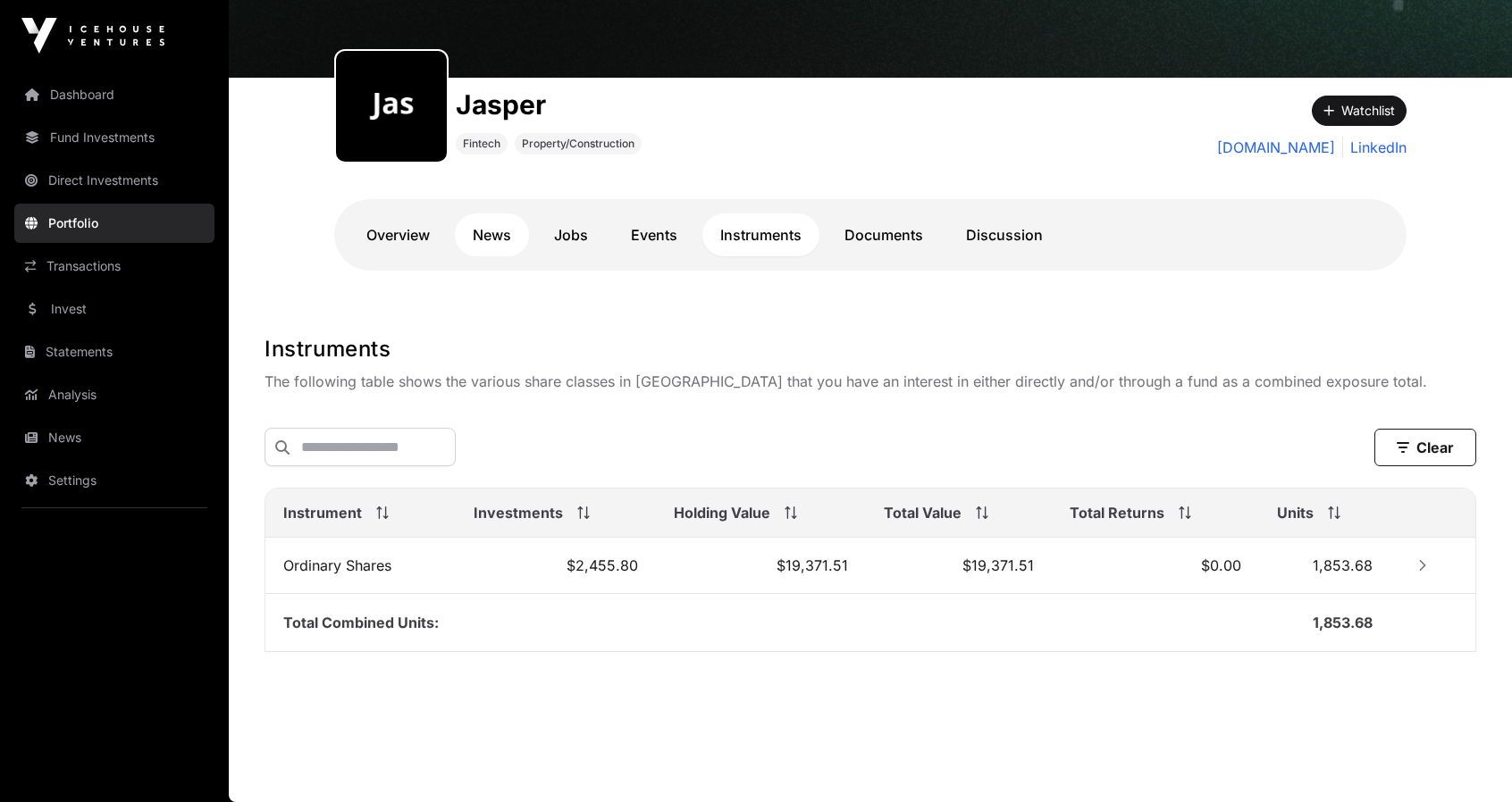
click at [515, 233] on link "News" at bounding box center [492, 235] width 74 height 43
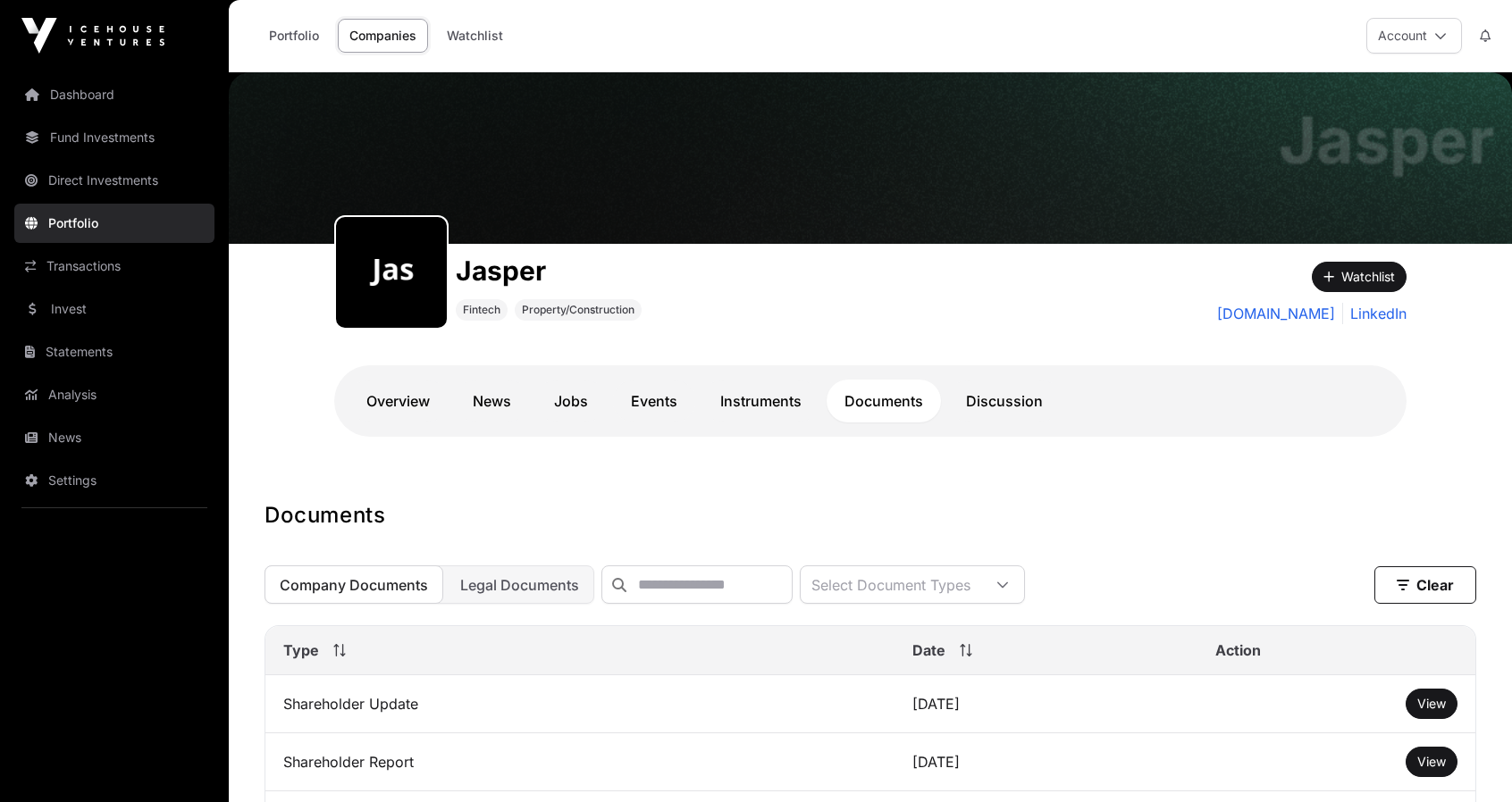
scroll to position [178, 0]
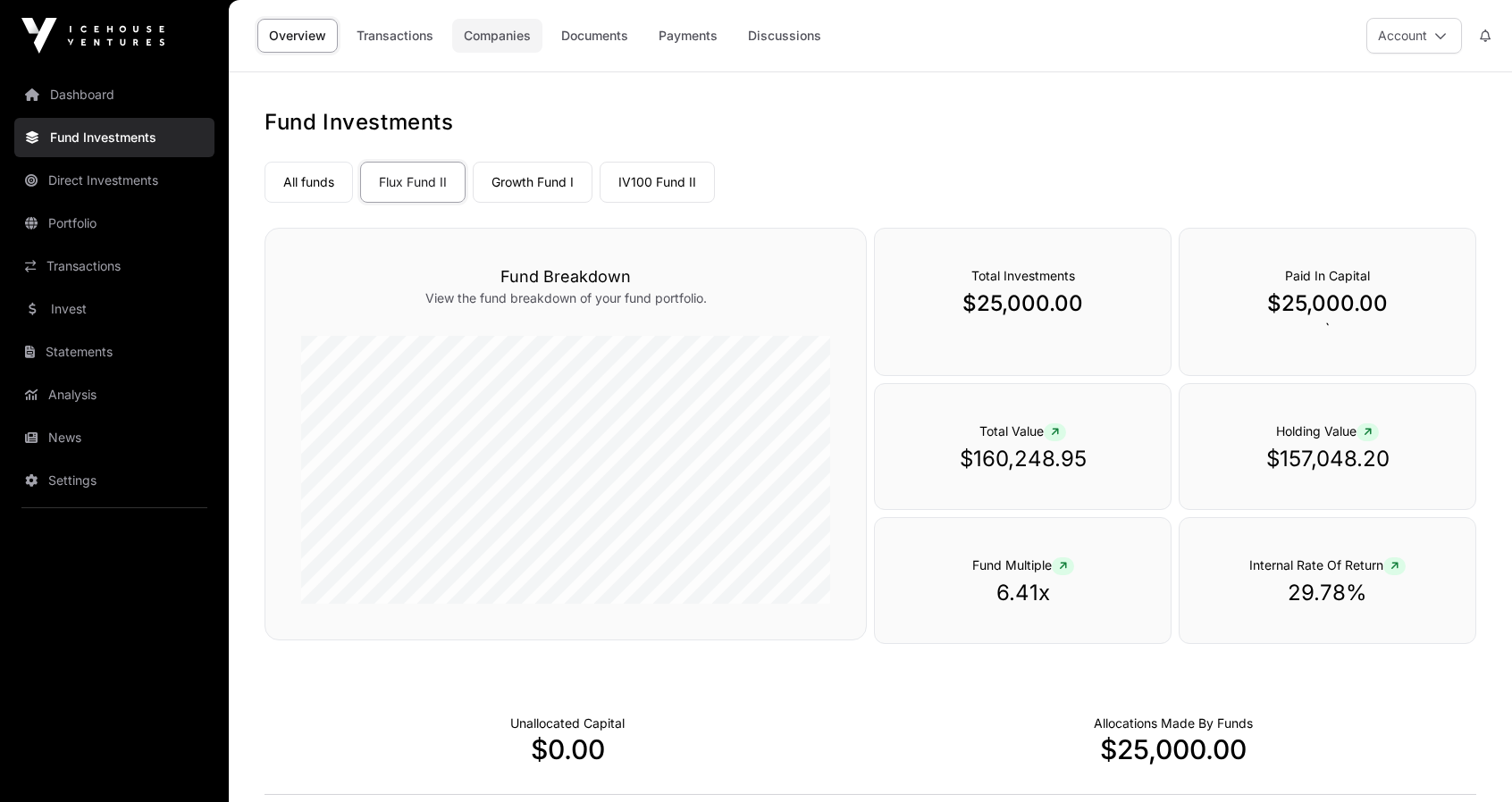
click at [498, 33] on link "Companies" at bounding box center [497, 35] width 90 height 34
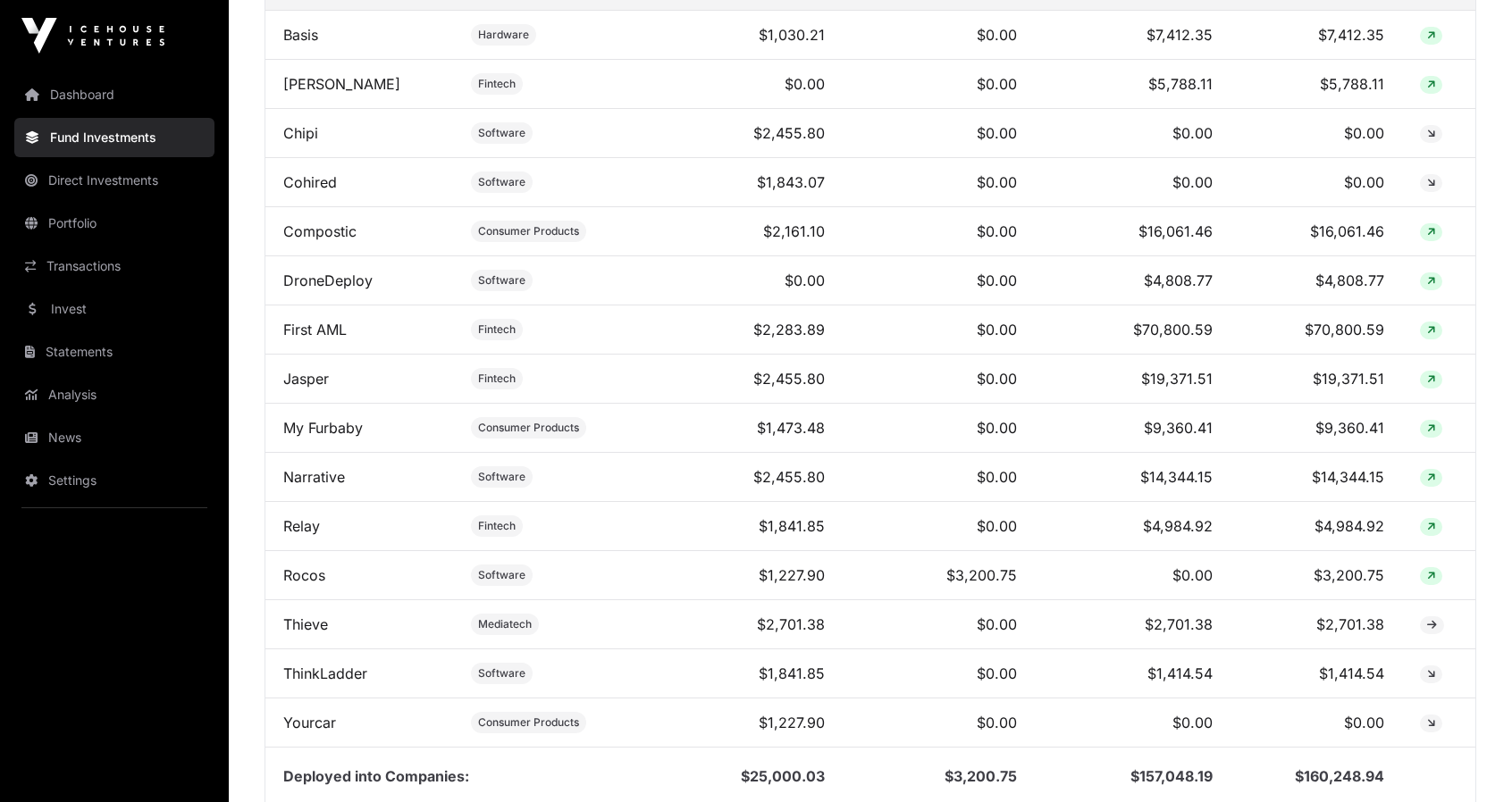
scroll to position [804, 0]
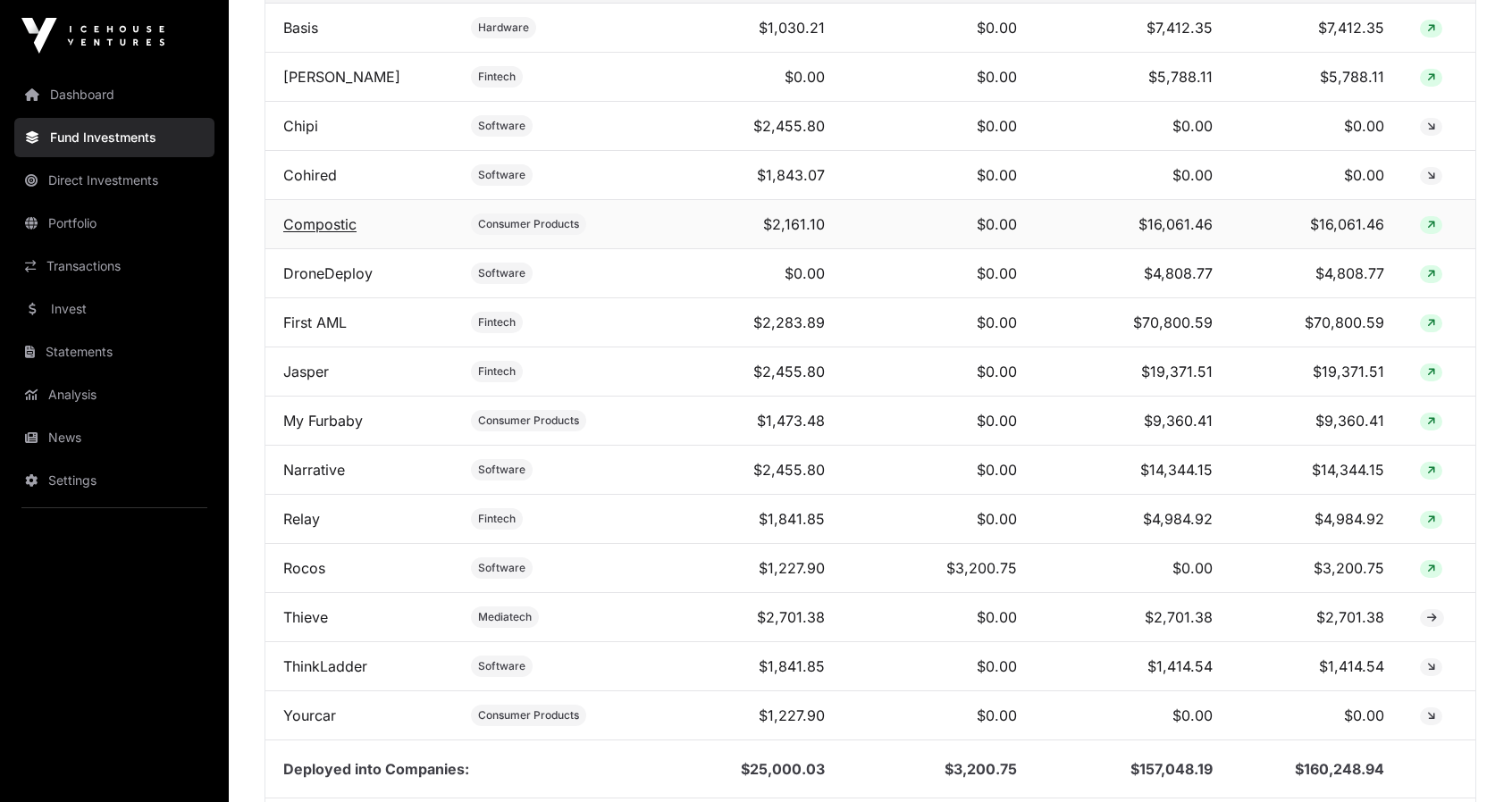
click at [306, 231] on link "Compostic" at bounding box center [320, 224] width 74 height 17
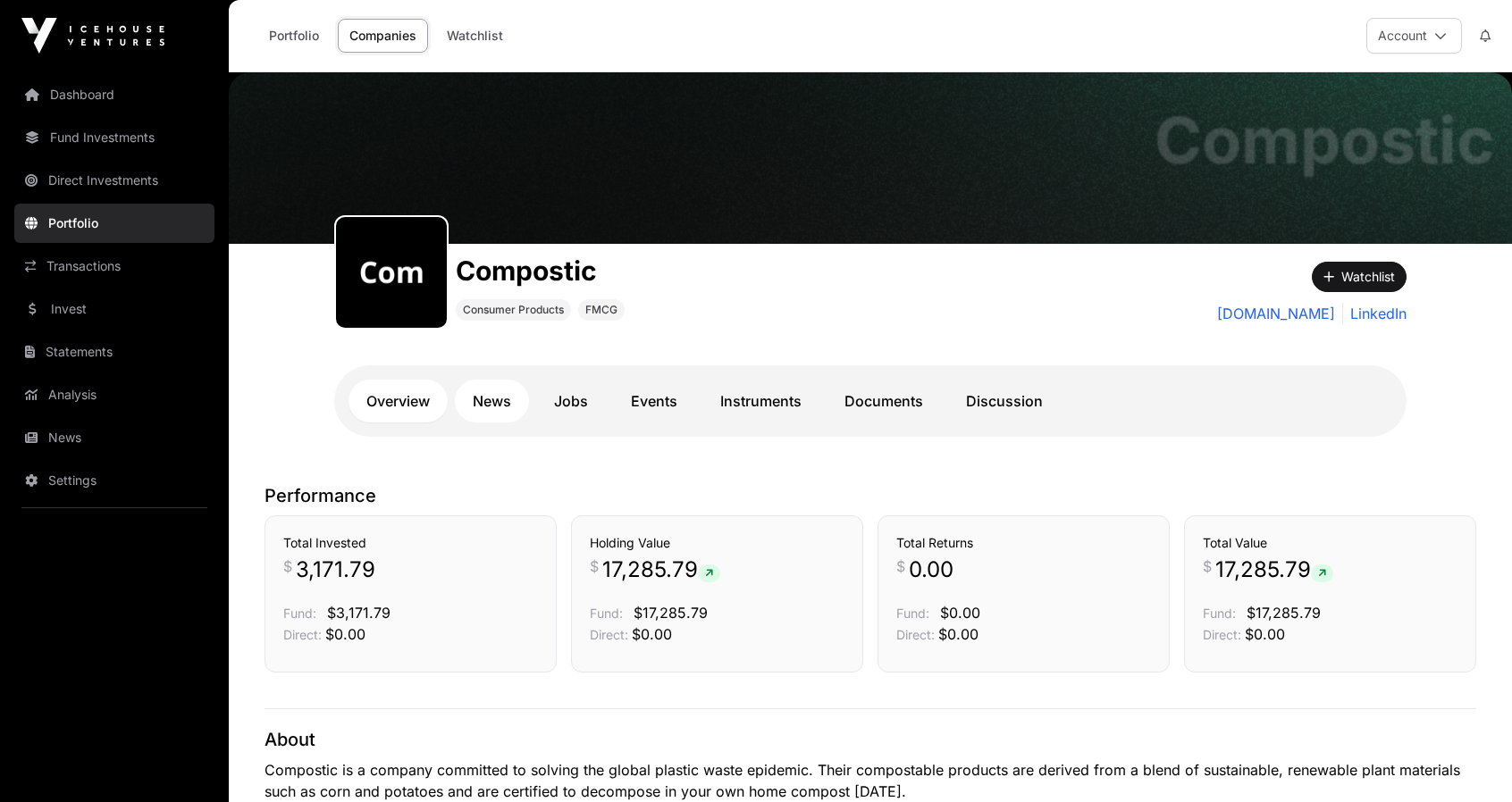
click at [502, 399] on link "News" at bounding box center [492, 401] width 74 height 43
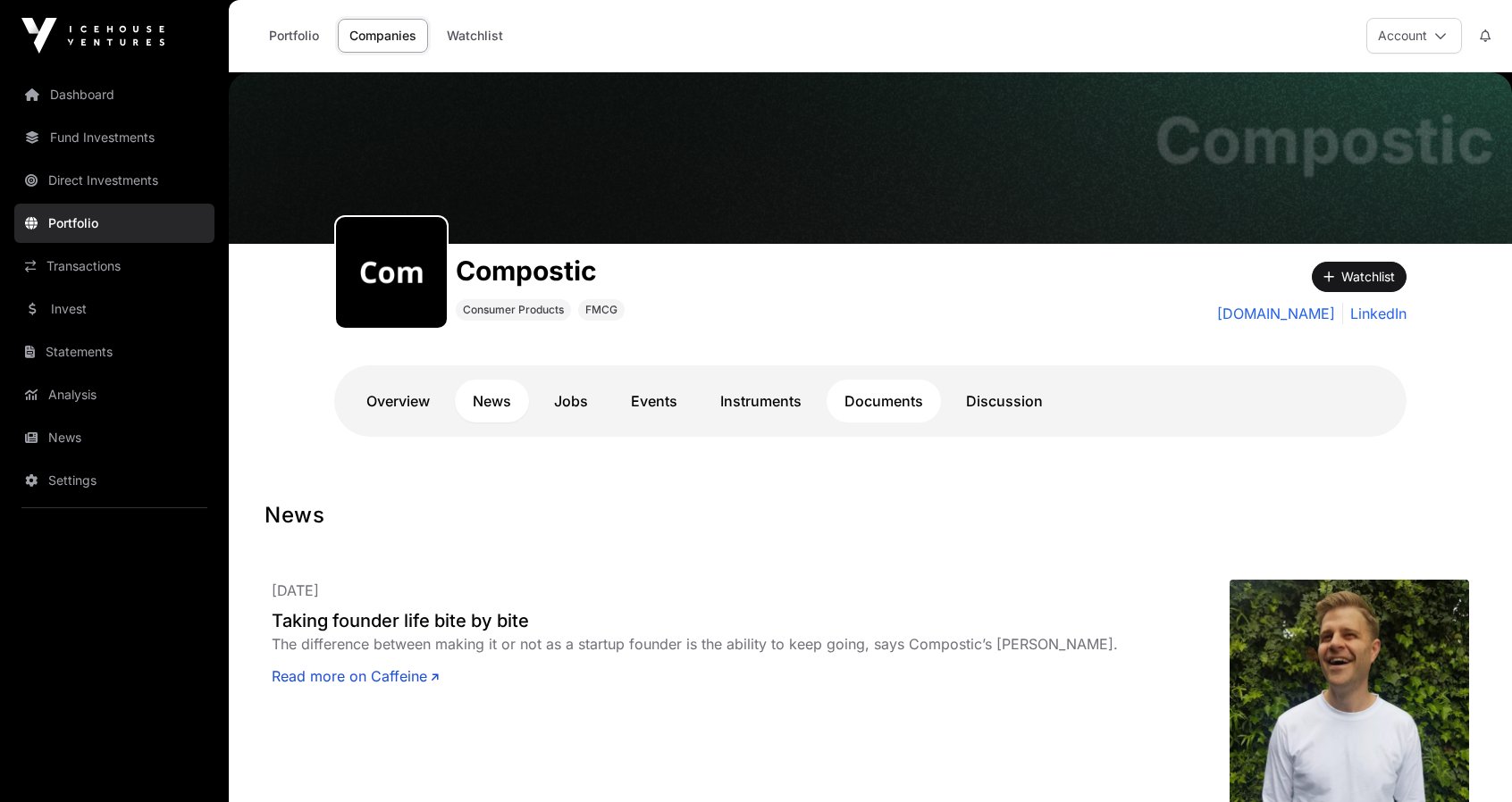
click at [872, 398] on link "Documents" at bounding box center [884, 401] width 114 height 43
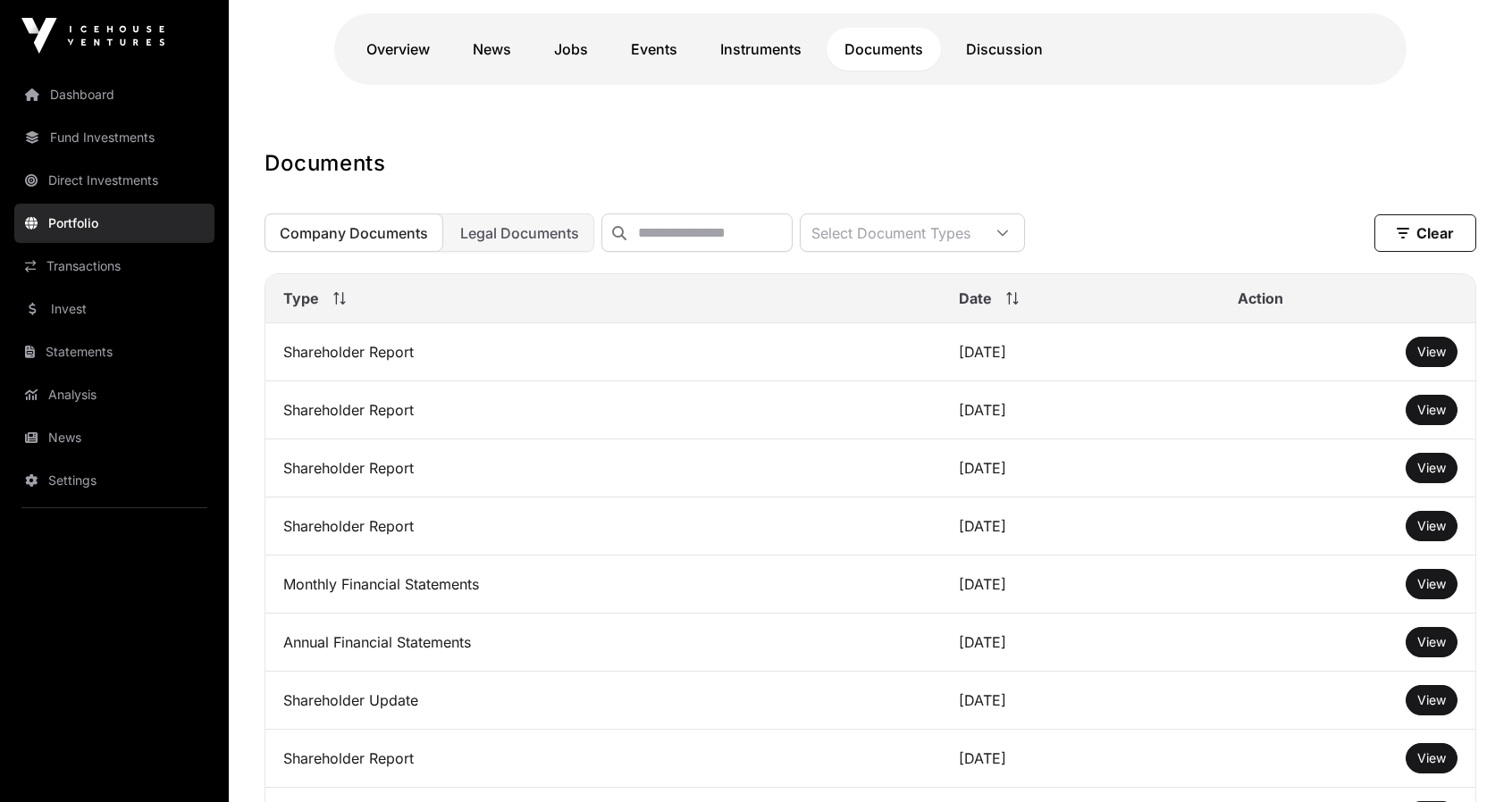
scroll to position [357, 0]
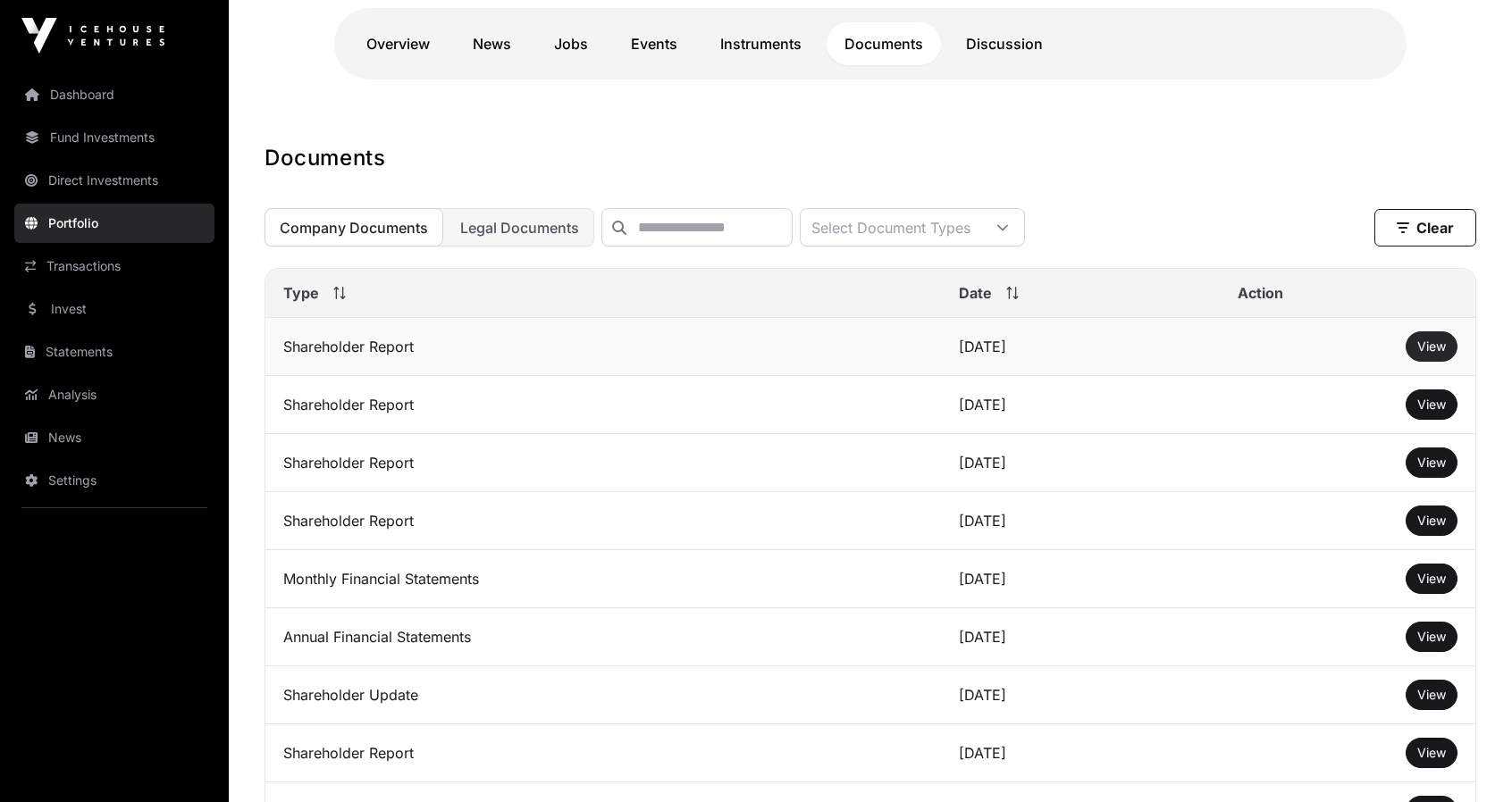
click at [1430, 353] on span "View" at bounding box center [1431, 346] width 28 height 16
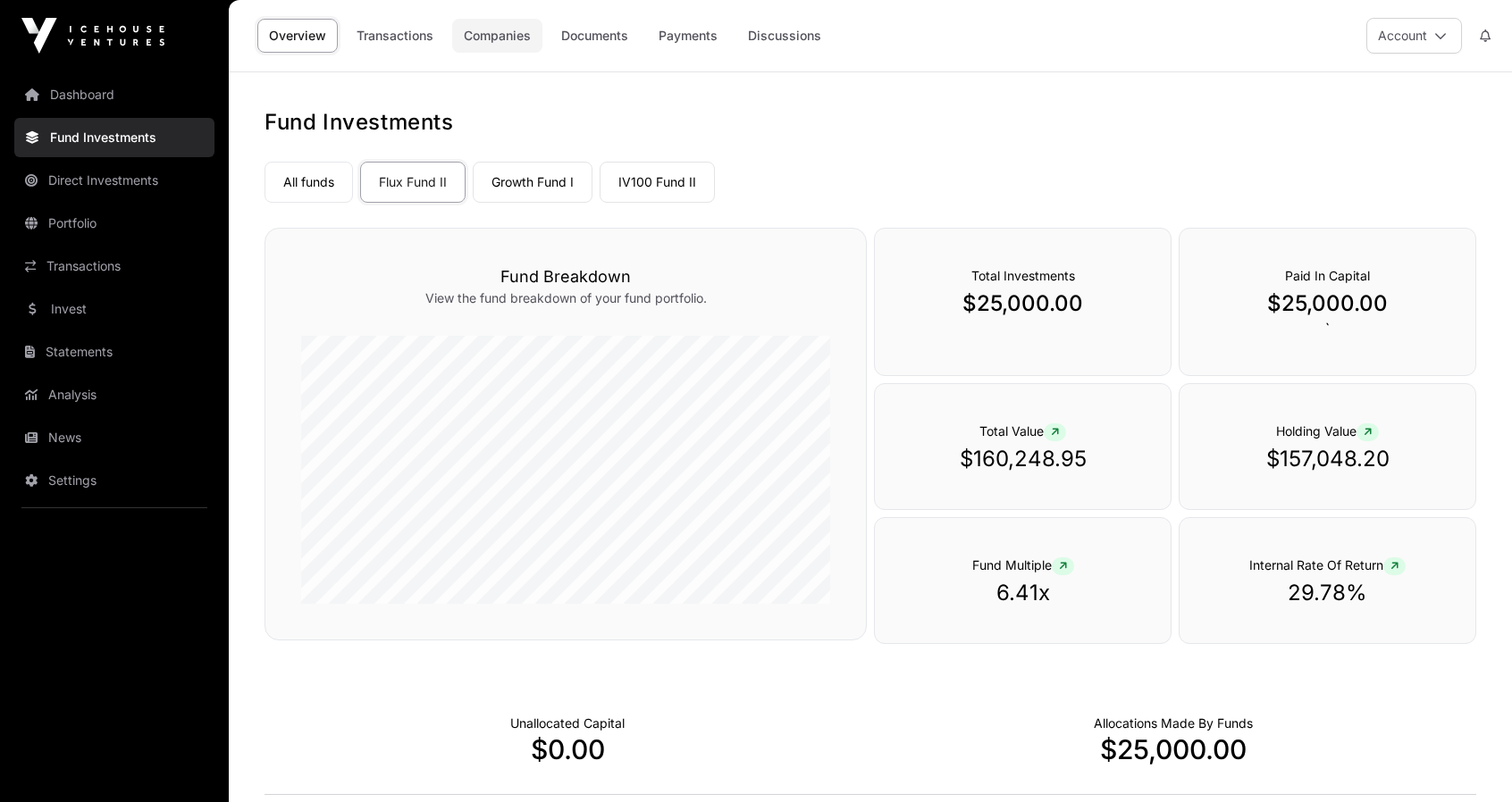
click at [492, 41] on link "Companies" at bounding box center [497, 35] width 90 height 34
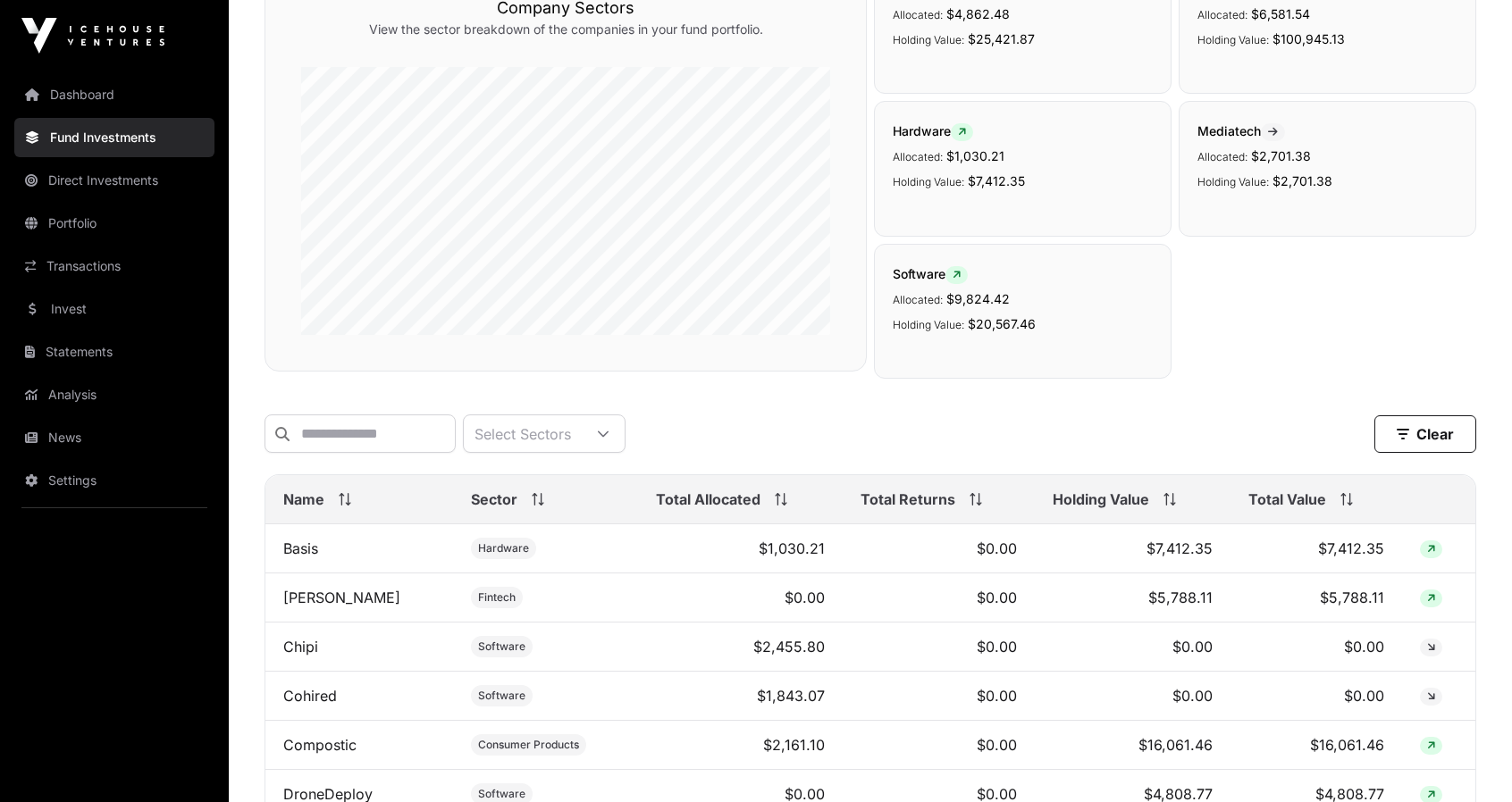
scroll to position [268, 0]
